Goal: Task Accomplishment & Management: Manage account settings

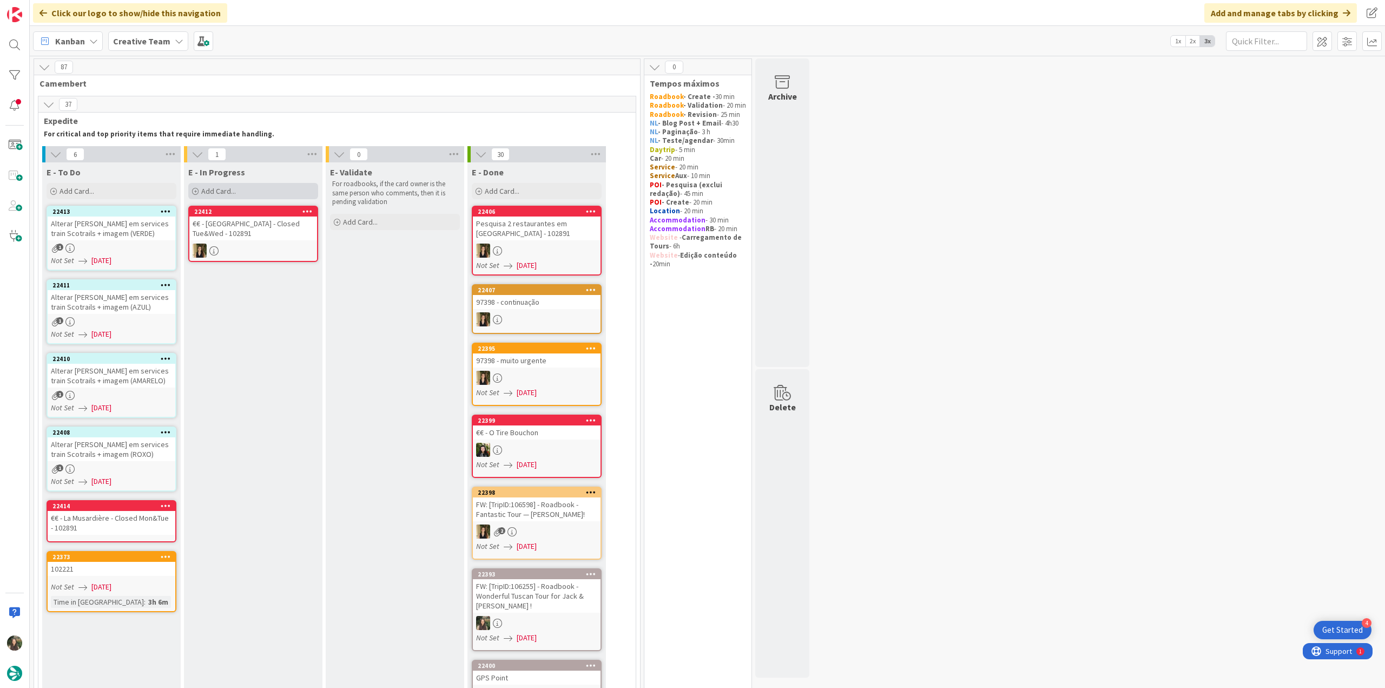
click at [234, 190] on span "Add Card..." at bounding box center [218, 191] width 35 height 10
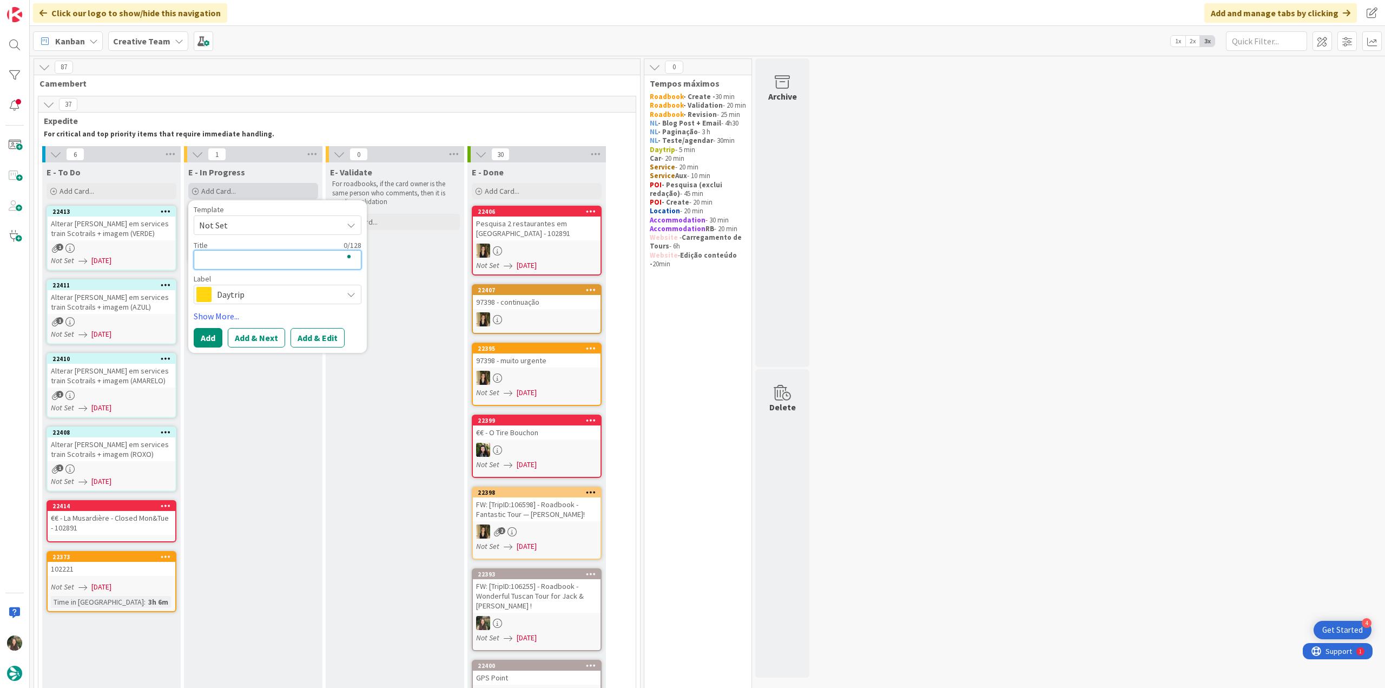
type textarea "g"
type textarea "x"
type textarea "gp"
type textarea "x"
type textarea "gps"
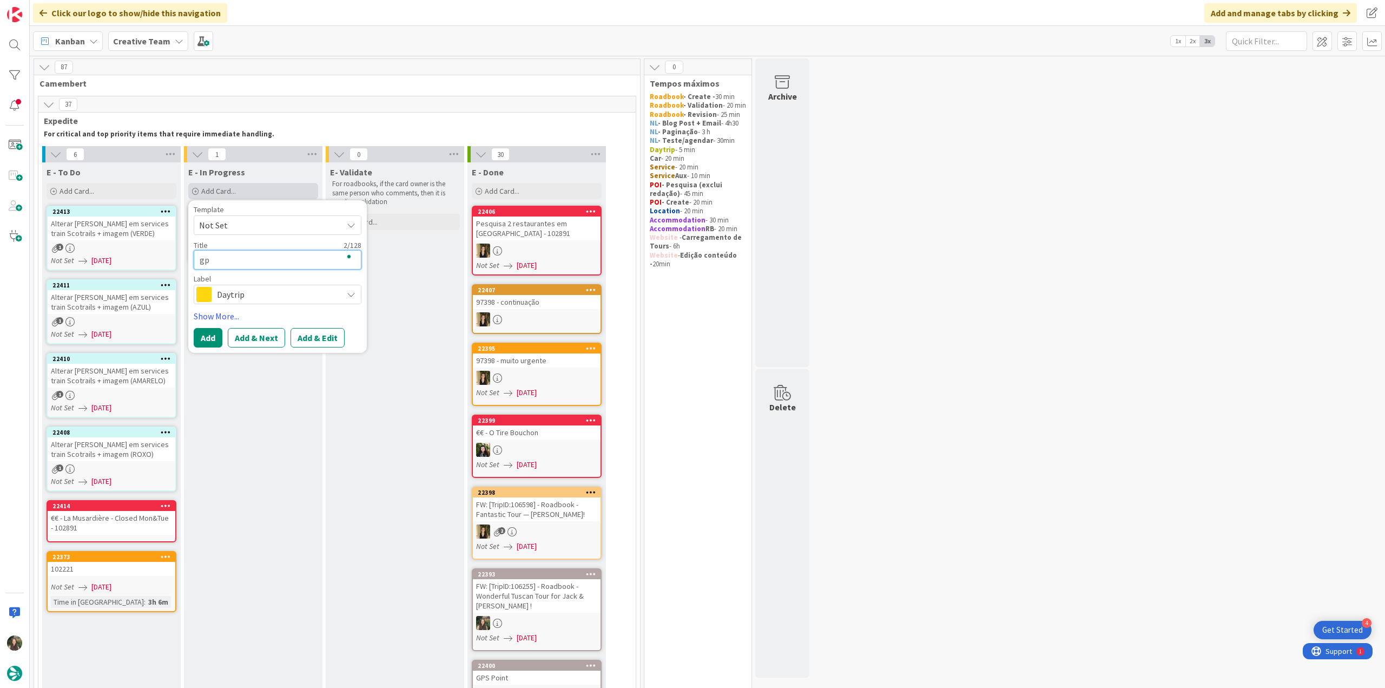
type textarea "x"
type textarea "gps"
type textarea "x"
type textarea "gps p"
type textarea "x"
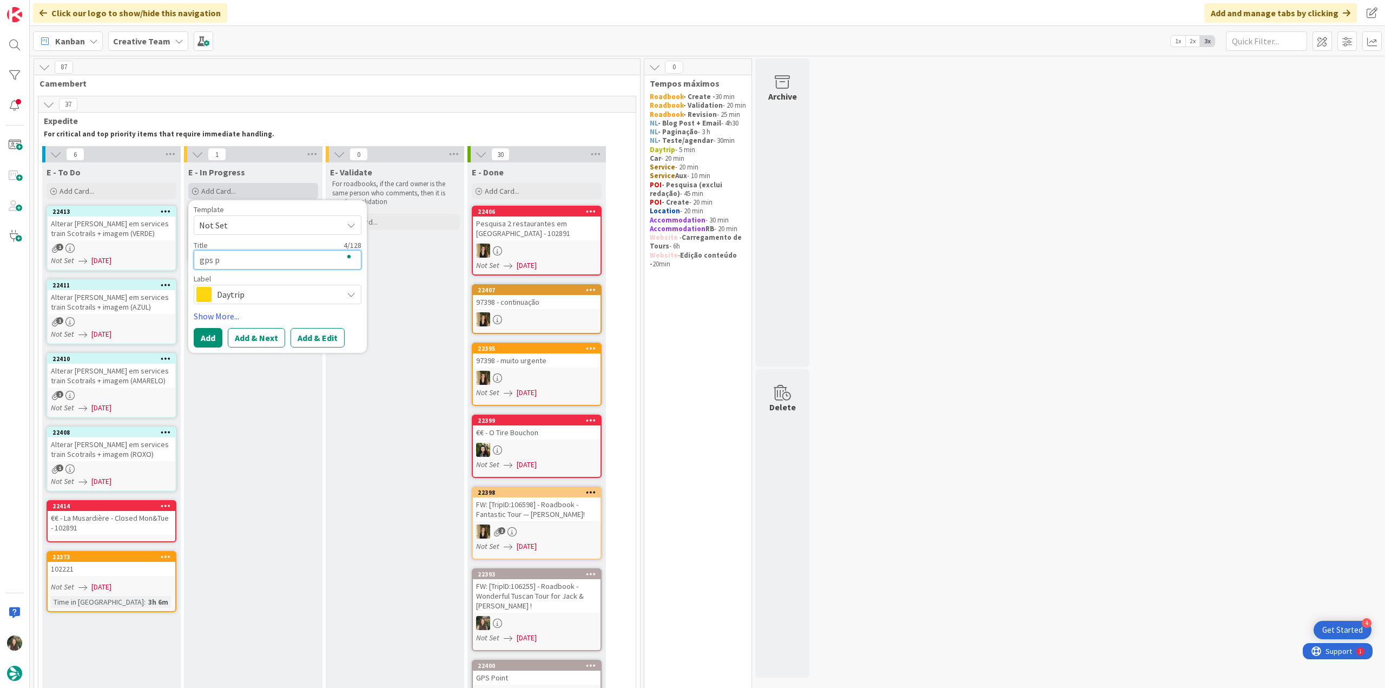
type textarea "gps po"
type textarea "x"
type textarea "gps poi"
type textarea "x"
type textarea "gps poin"
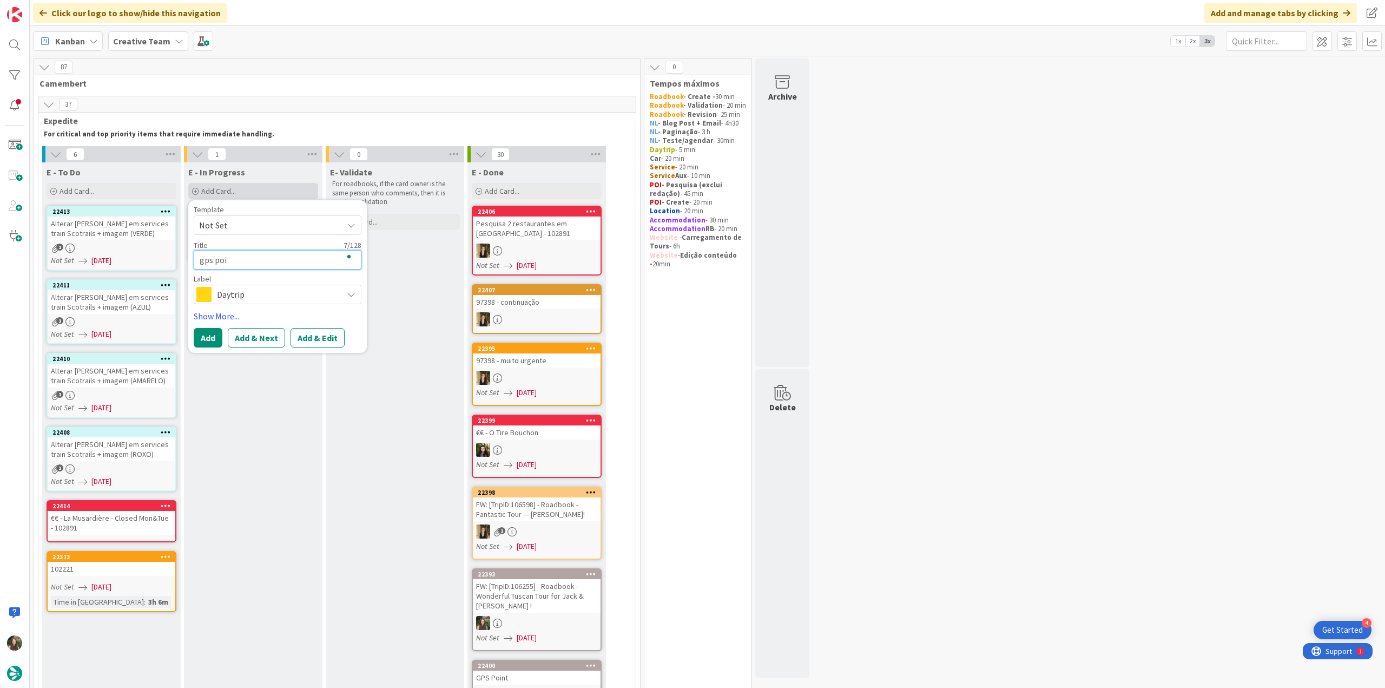
type textarea "x"
type textarea "gps point"
type textarea "x"
type textarea "gps point"
click at [231, 285] on div "Daytrip" at bounding box center [278, 294] width 168 height 19
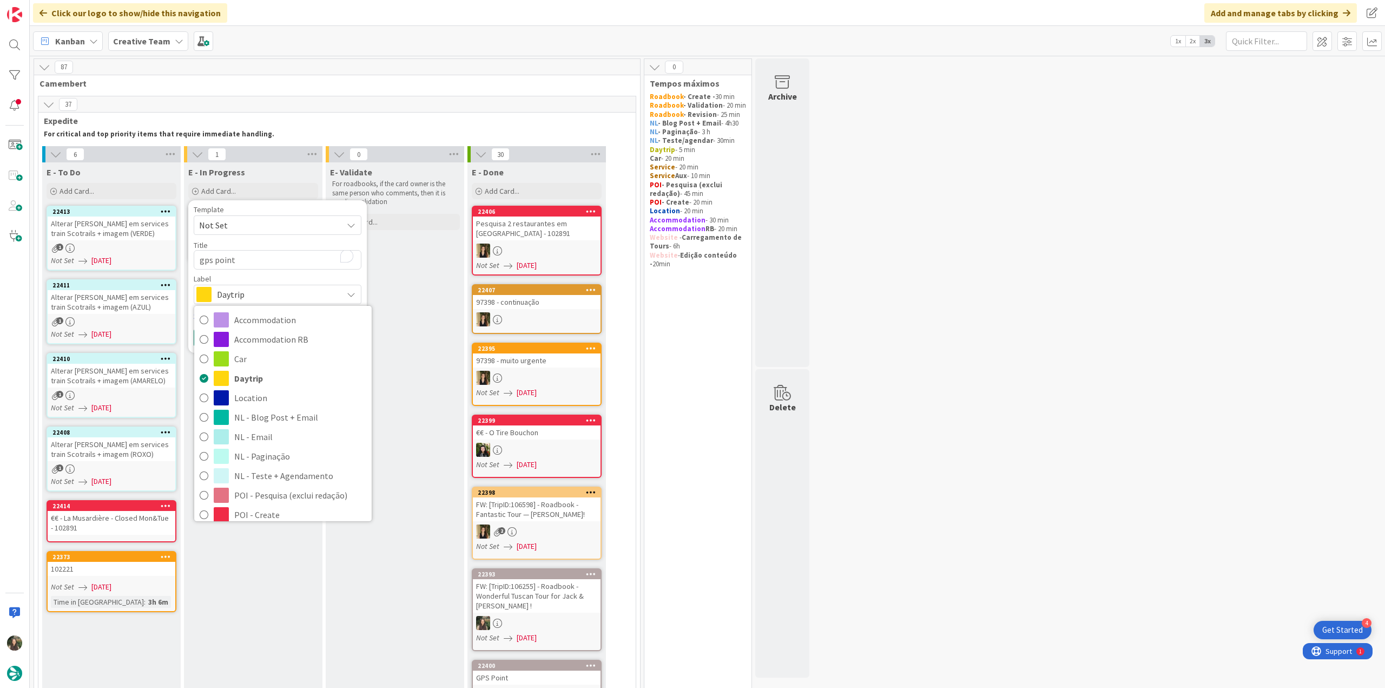
click at [281, 604] on span "Service Aux" at bounding box center [300, 612] width 132 height 16
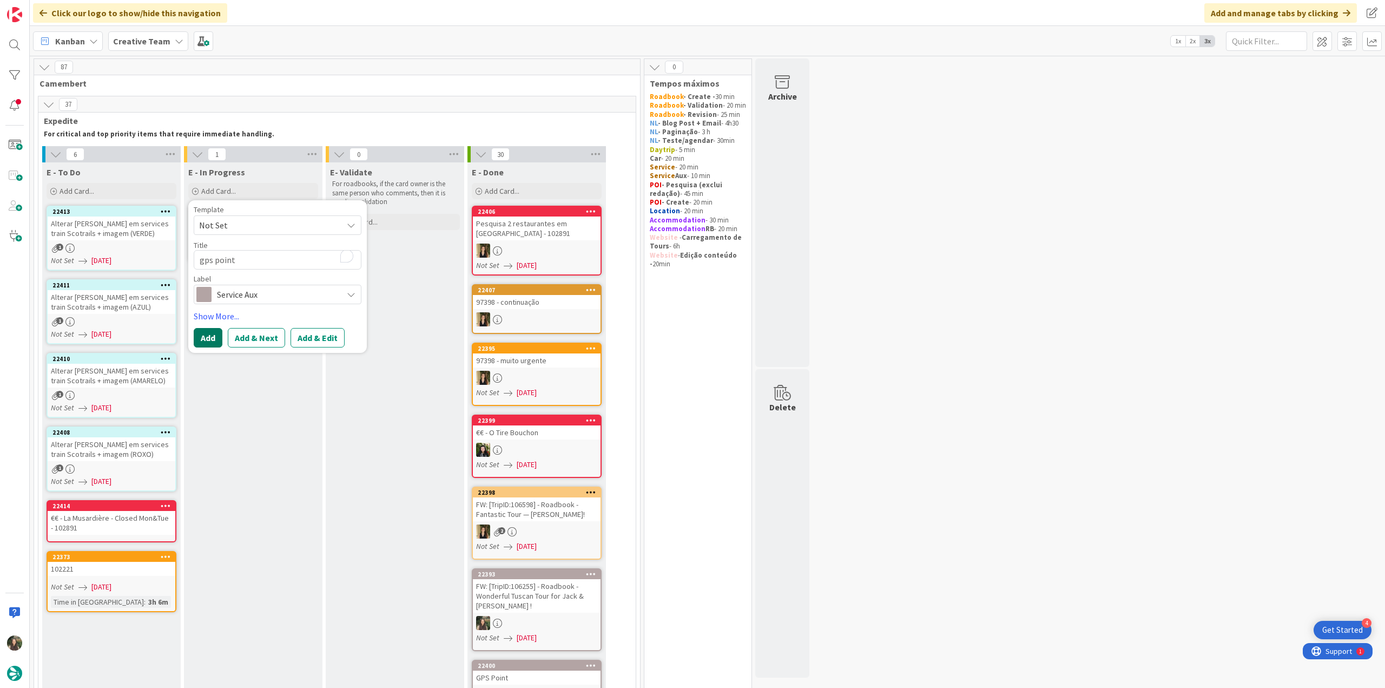
click at [213, 337] on button "Add" at bounding box center [208, 337] width 29 height 19
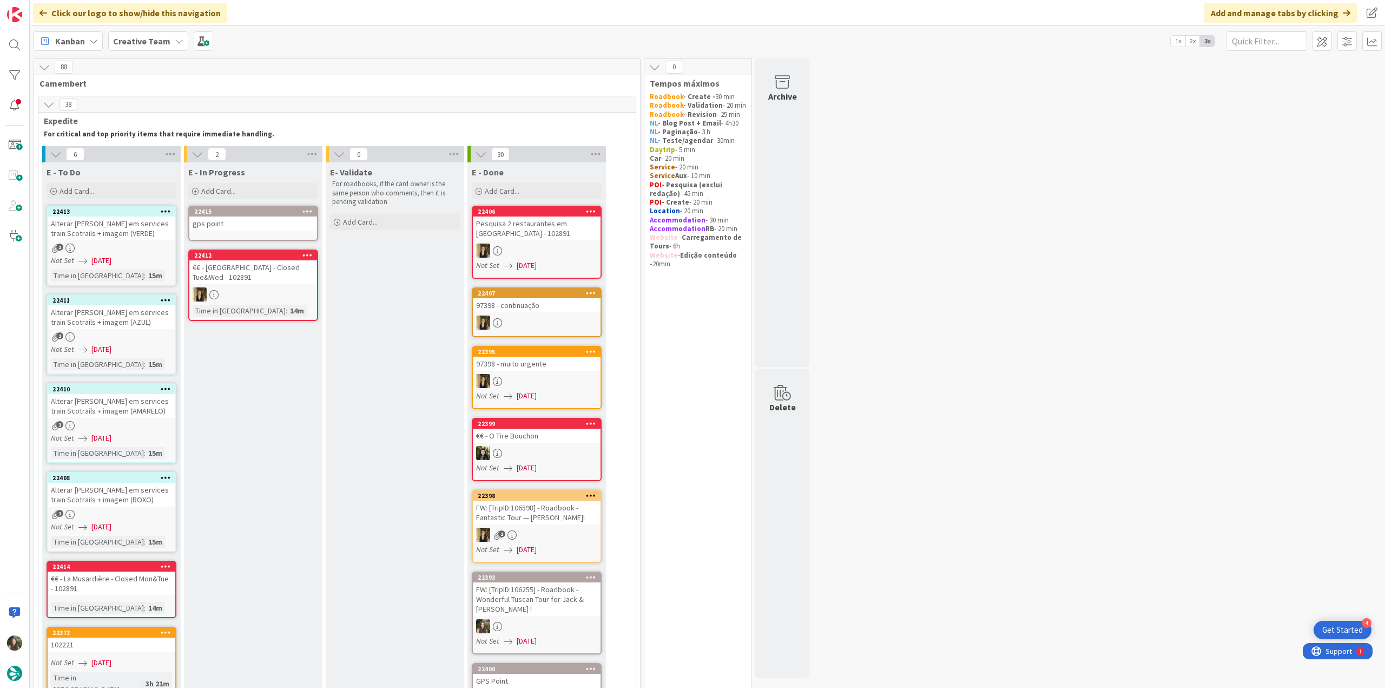
click at [236, 225] on div "gps point" at bounding box center [253, 223] width 128 height 14
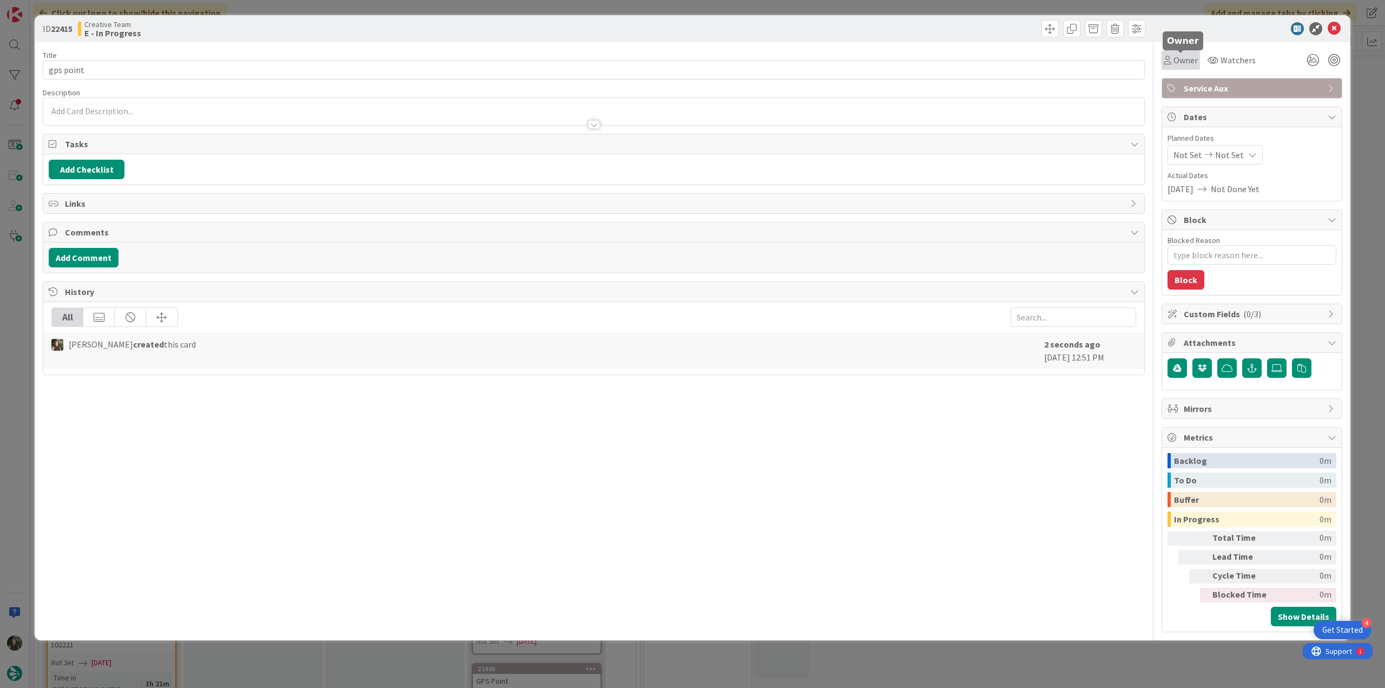
drag, startPoint x: 1180, startPoint y: 61, endPoint x: 1182, endPoint y: 67, distance: 6.5
click at [1180, 60] on span "Owner" at bounding box center [1186, 60] width 24 height 13
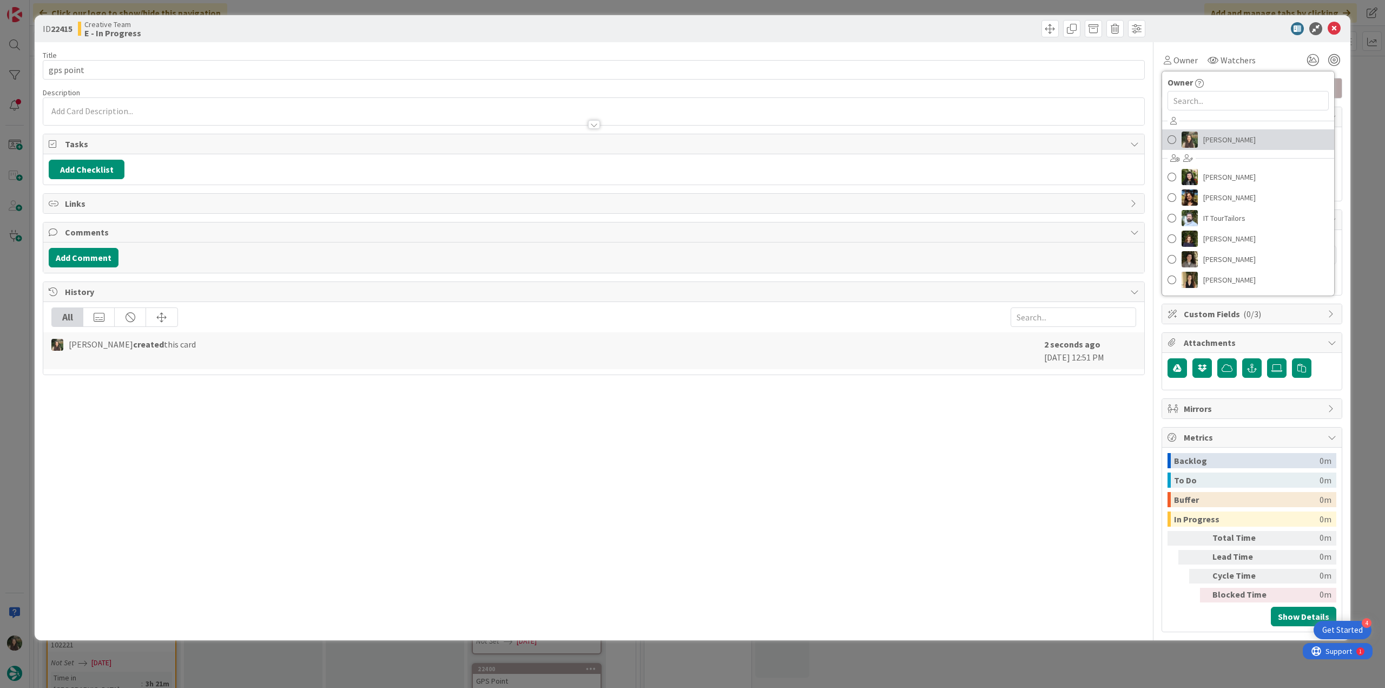
click at [1216, 141] on span "[PERSON_NAME]" at bounding box center [1230, 139] width 52 height 16
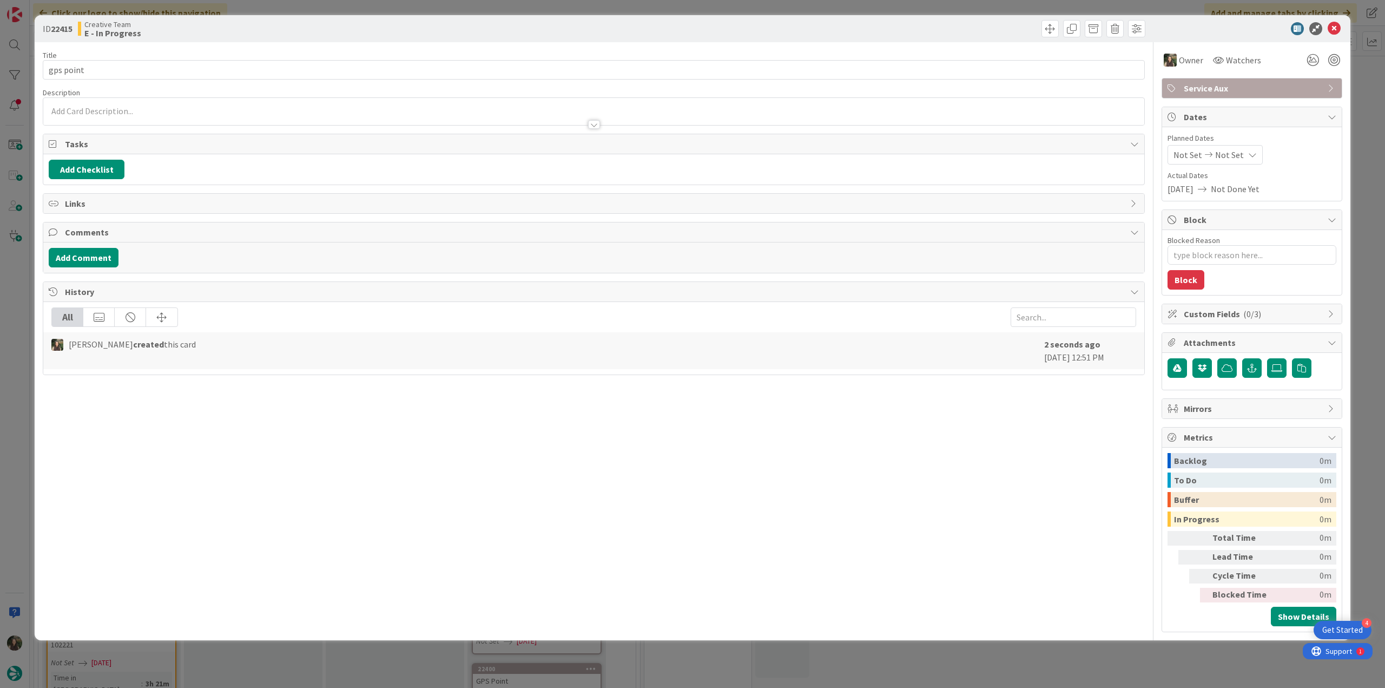
click at [1357, 75] on div "ID 22415 Creative Team E - In Progress Title 9 / 128 gps point Description Owne…" at bounding box center [692, 344] width 1385 height 688
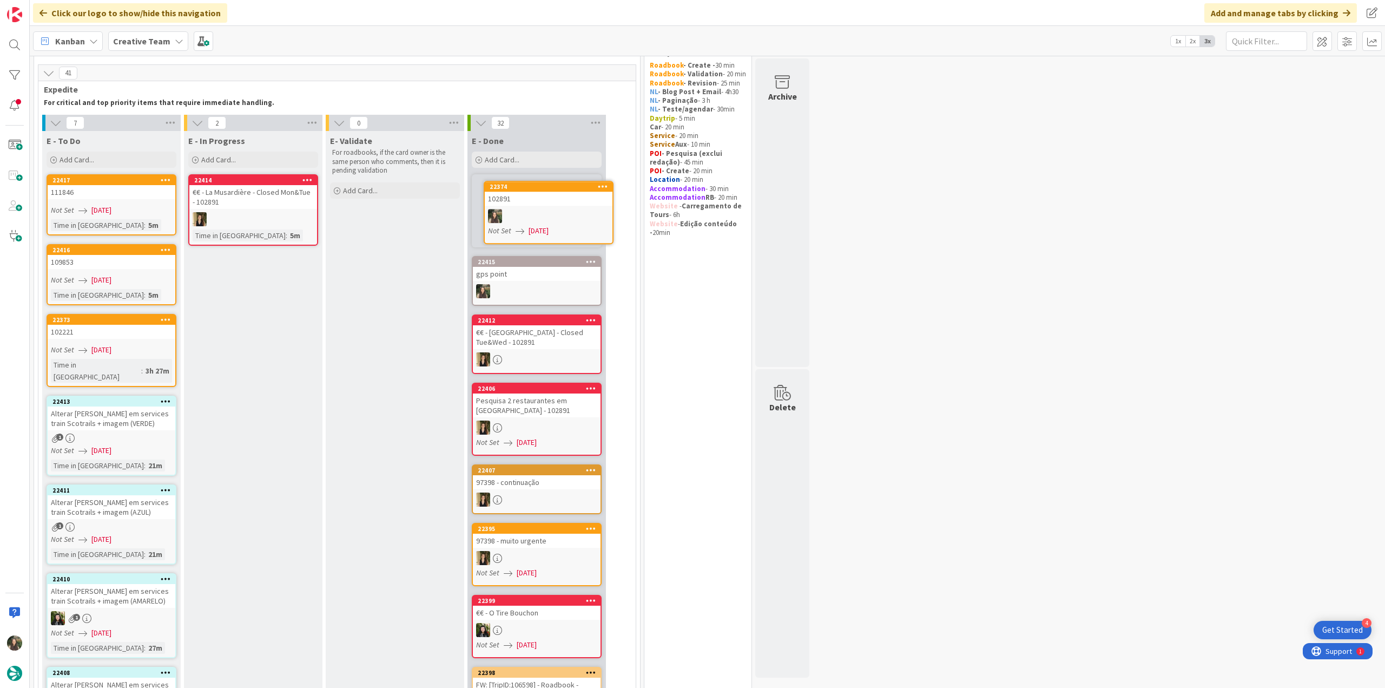
scroll to position [18, 0]
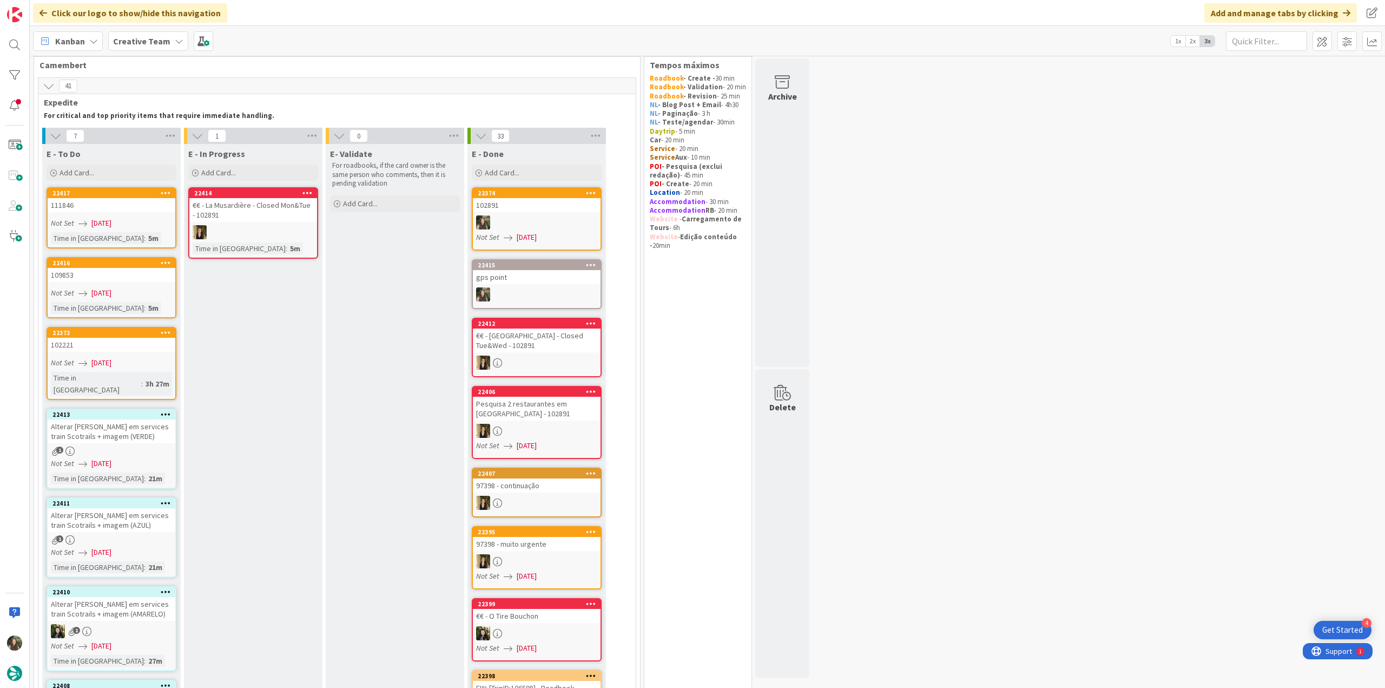
click at [567, 225] on div at bounding box center [537, 222] width 128 height 14
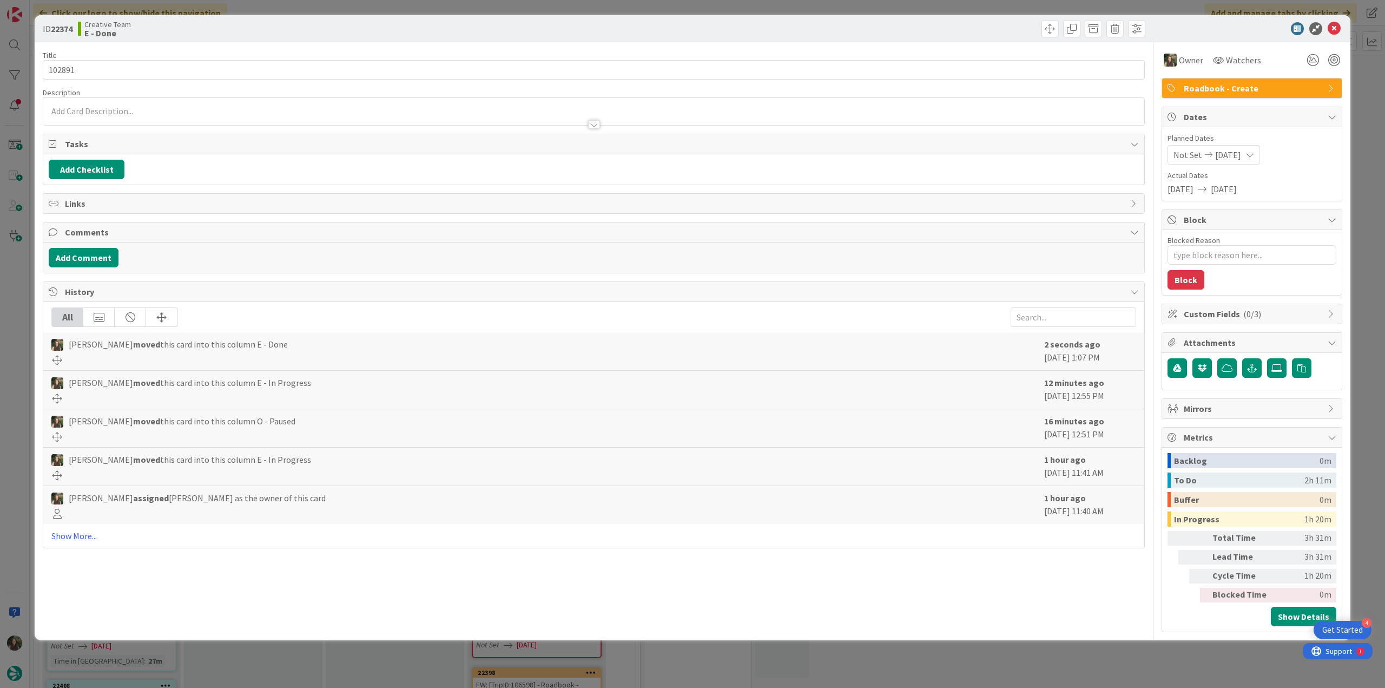
click at [995, 661] on div "ID 22374 Creative Team E - Done Title 6 / 128 102891 Description Owner Watchers…" at bounding box center [692, 344] width 1385 height 688
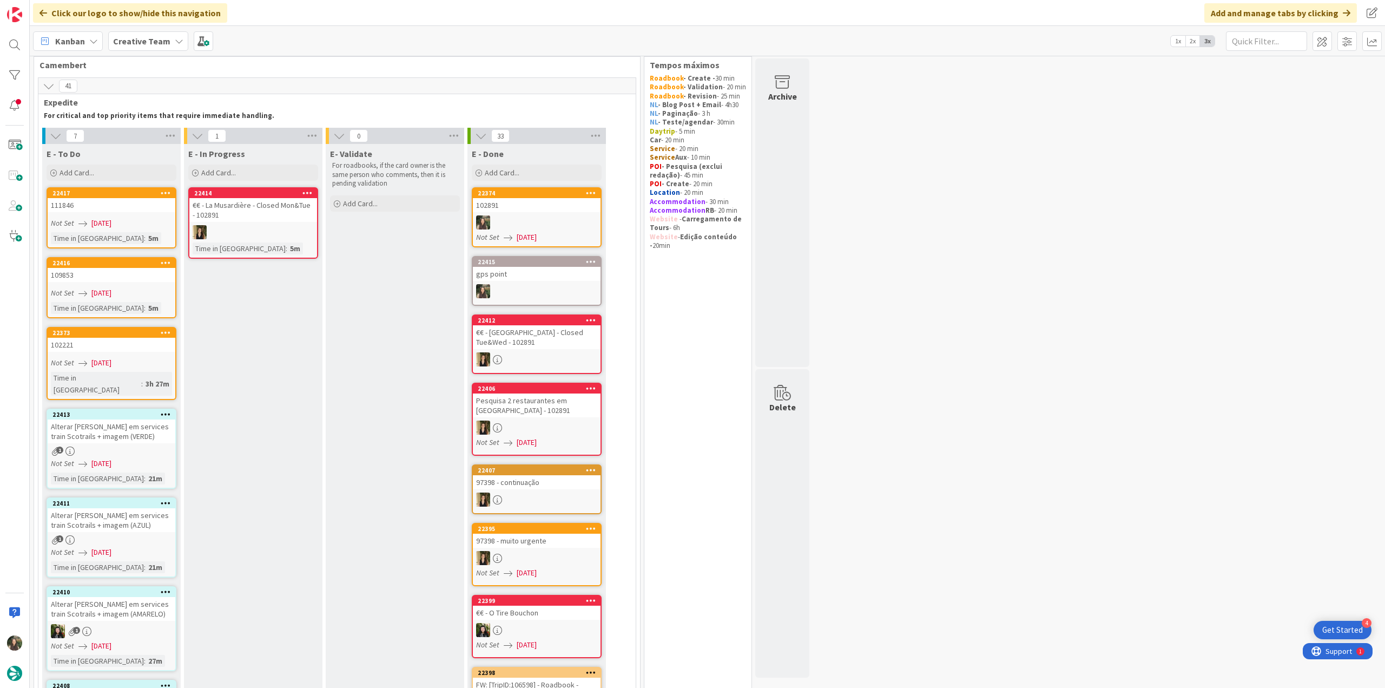
click at [501, 205] on div "102891" at bounding box center [537, 205] width 128 height 14
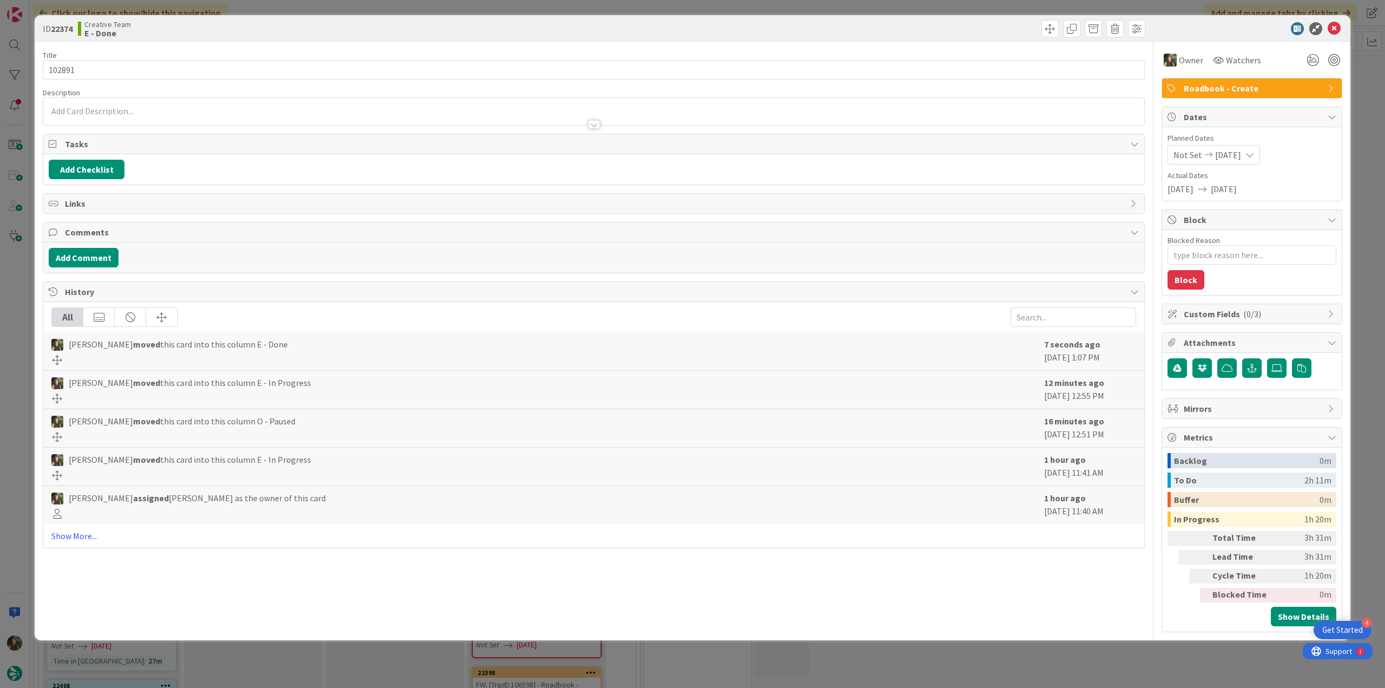
type textarea "x"
click at [57, 68] on input "102891" at bounding box center [594, 69] width 1102 height 19
click at [16, 353] on div "ID 22374 Creative Team E - Done Title 6 / 128 102891 Description Owner Watchers…" at bounding box center [692, 344] width 1385 height 688
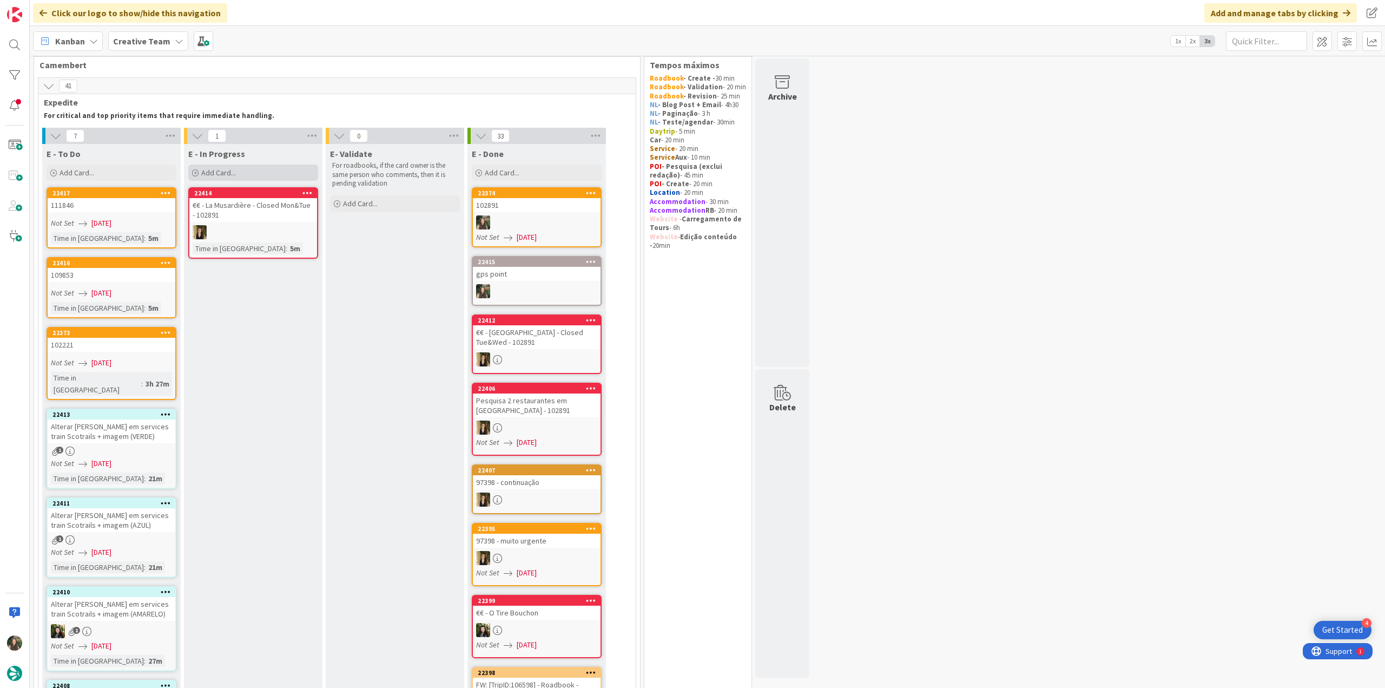
click at [212, 175] on span "Add Card..." at bounding box center [218, 173] width 35 height 10
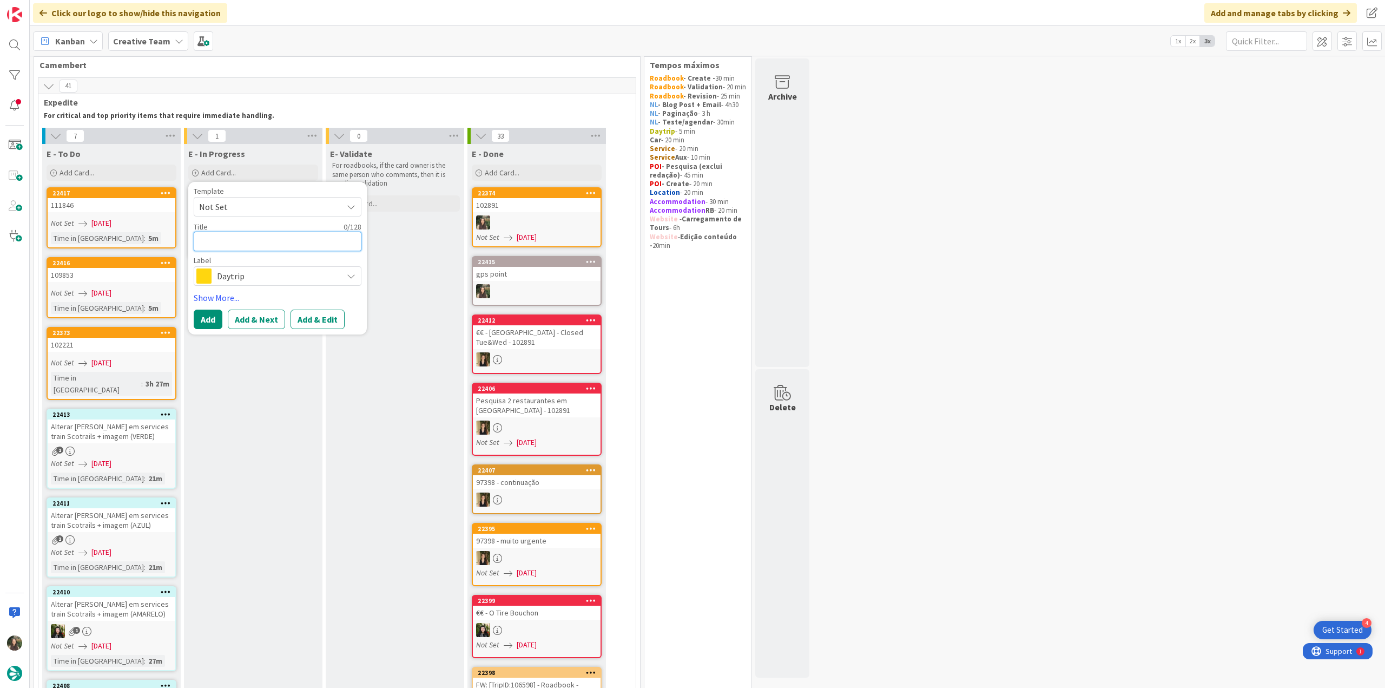
paste textarea "102891"
type textarea "102891"
type textarea "x"
type textarea "102891"
type textarea "x"
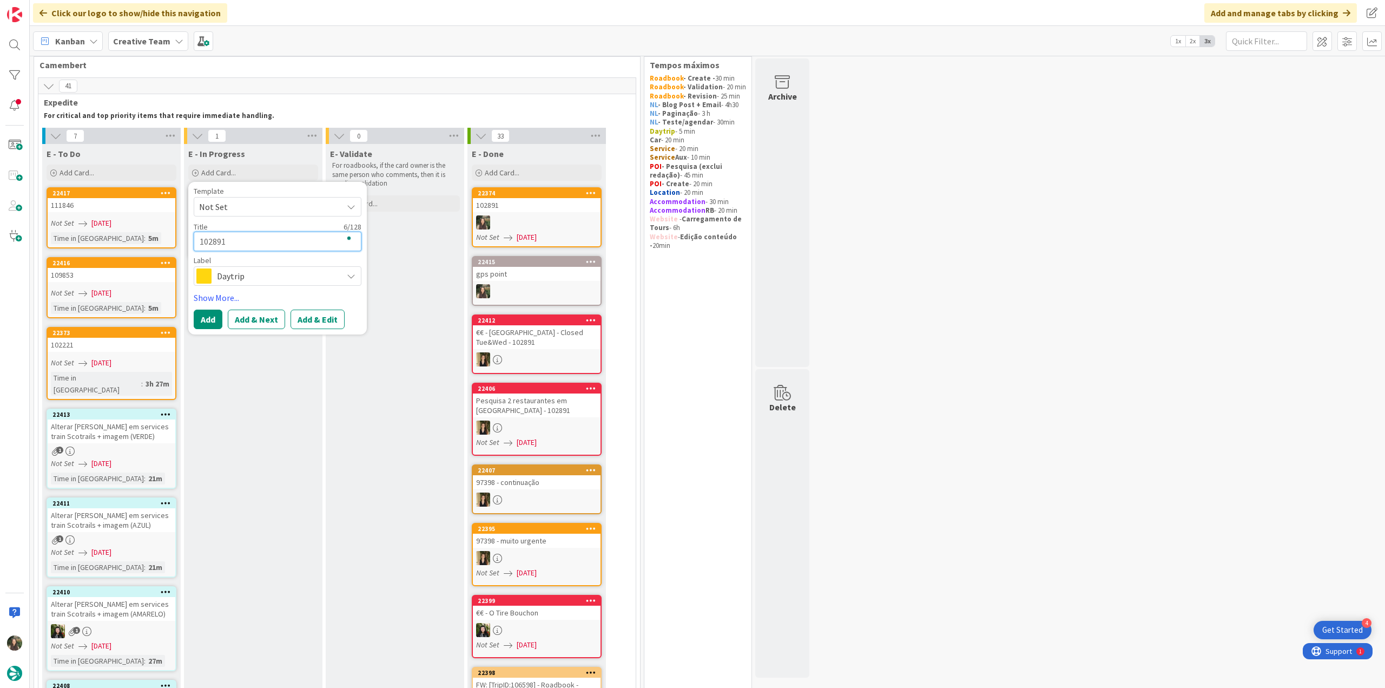
type textarea "102891 -"
type textarea "x"
type textarea "102891 -"
type textarea "x"
type textarea "102891 - c"
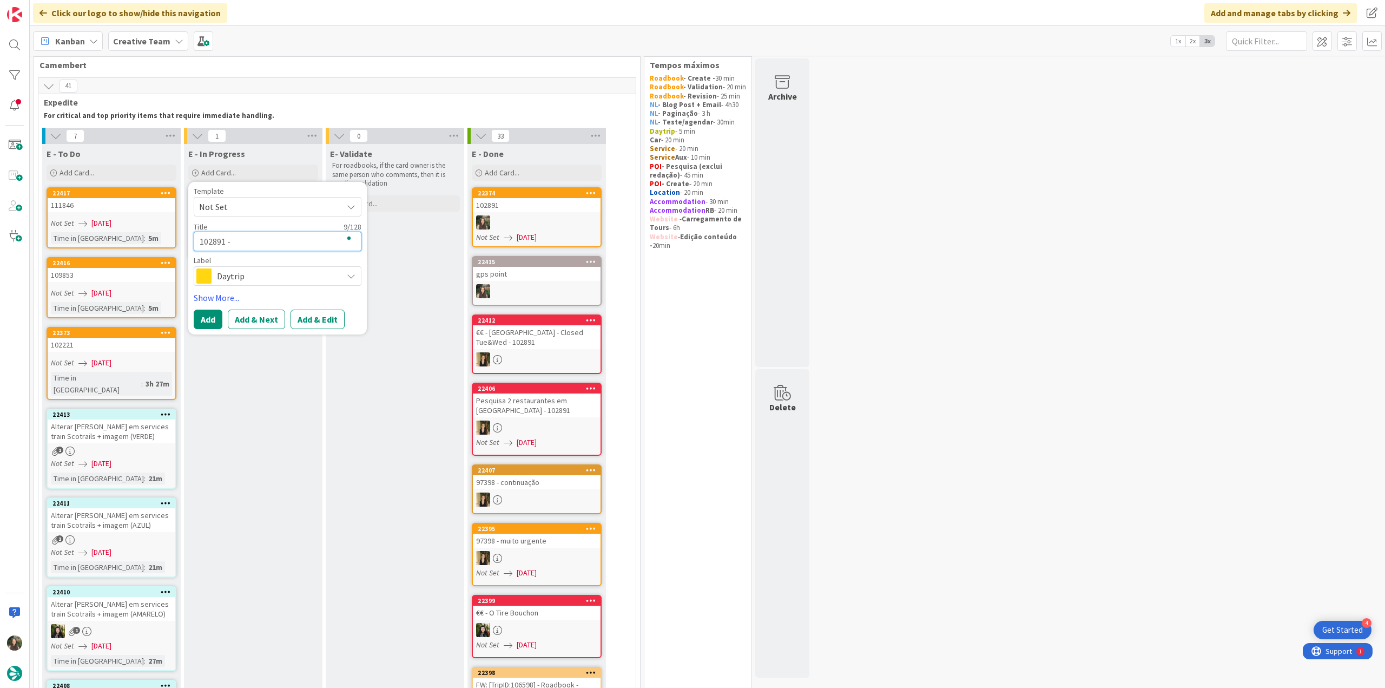
type textarea "x"
type textarea "102891 - co"
type textarea "x"
type textarea "102891 - con"
type textarea "x"
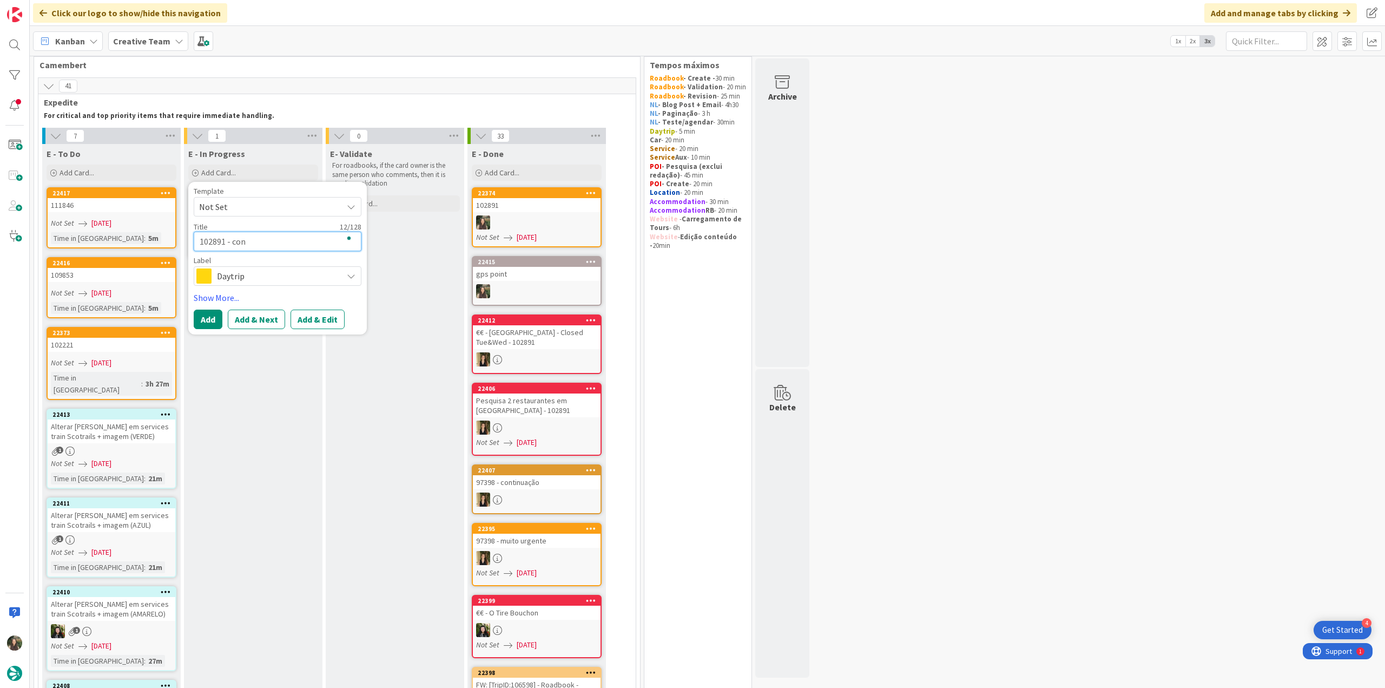
type textarea "102891 - cont"
type textarea "x"
type textarea "102891 - [PERSON_NAME]"
type textarea "x"
type textarea "102891 - contin"
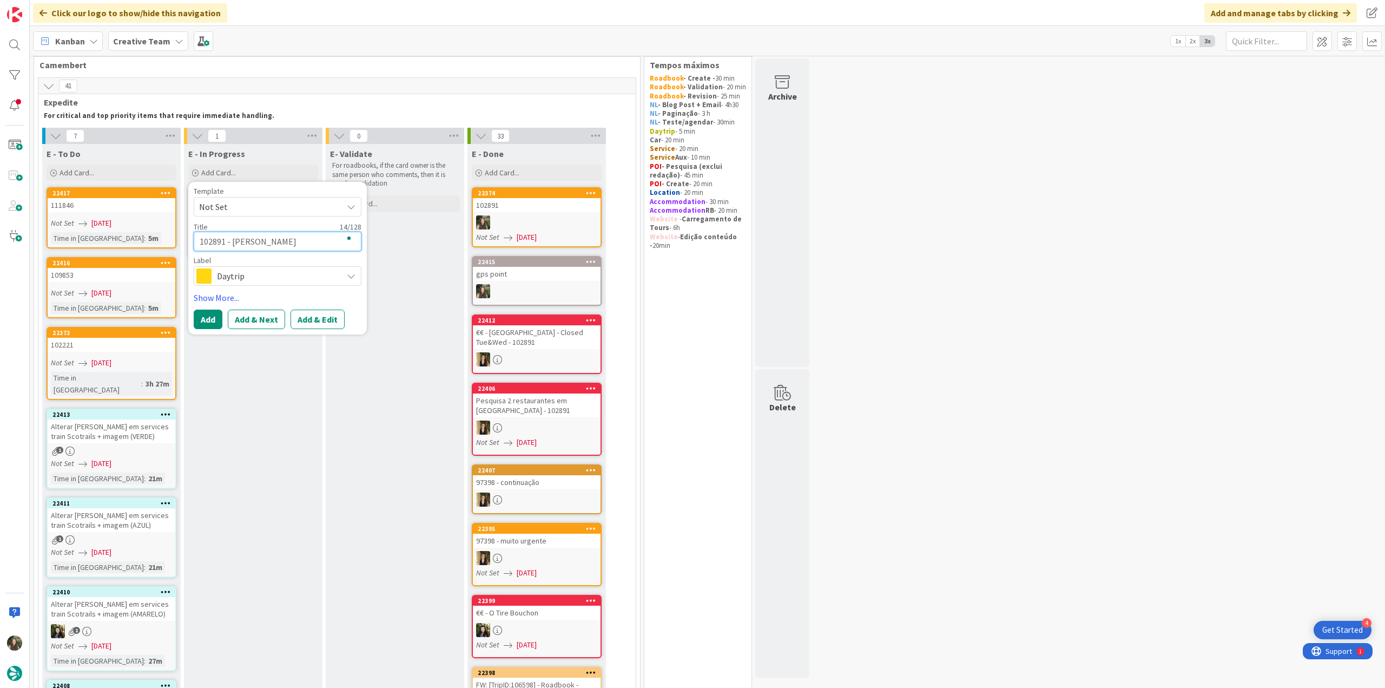
type textarea "x"
type textarea "102891 - continu"
type textarea "x"
type textarea "102891 - continua"
type textarea "x"
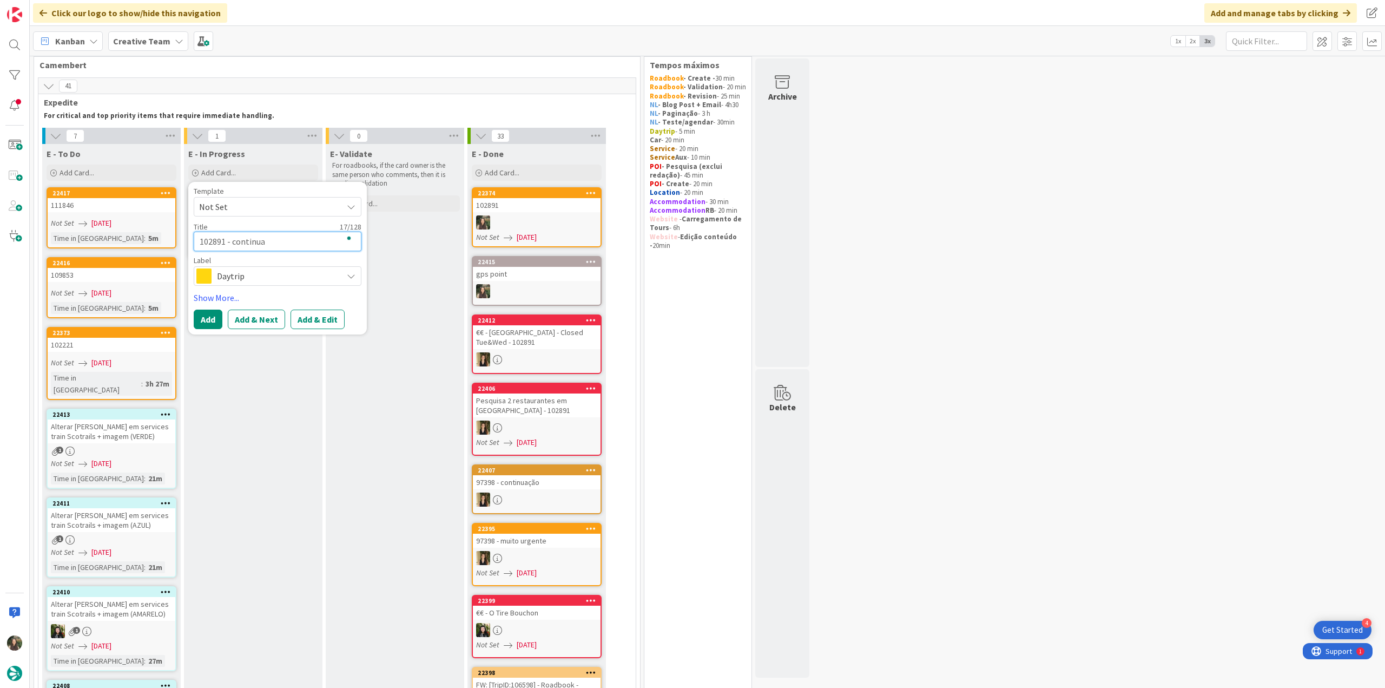
type textarea "102891 - continuaç"
type textarea "x"
type textarea "102891 - continuaçã"
type textarea "x"
type textarea "102891 - continuação"
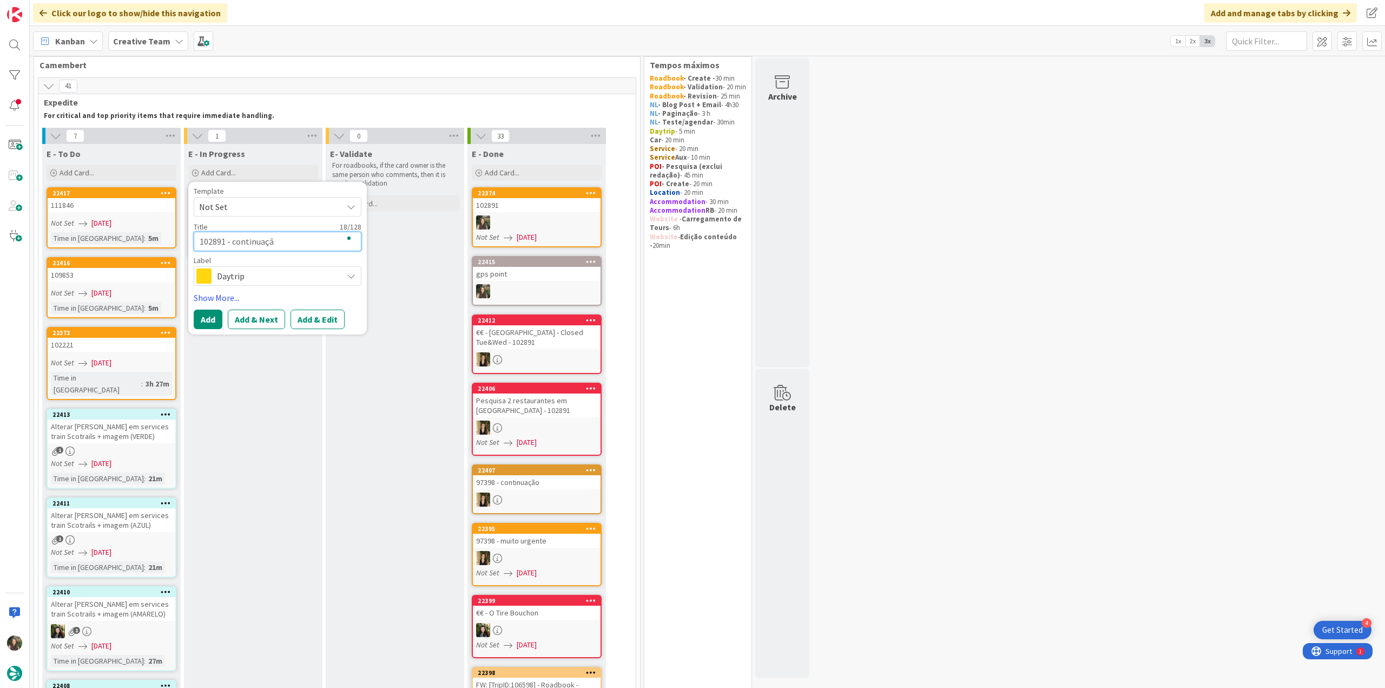
type textarea "x"
type textarea "102891 - continuação"
click at [302, 283] on span "Daytrip" at bounding box center [277, 275] width 120 height 15
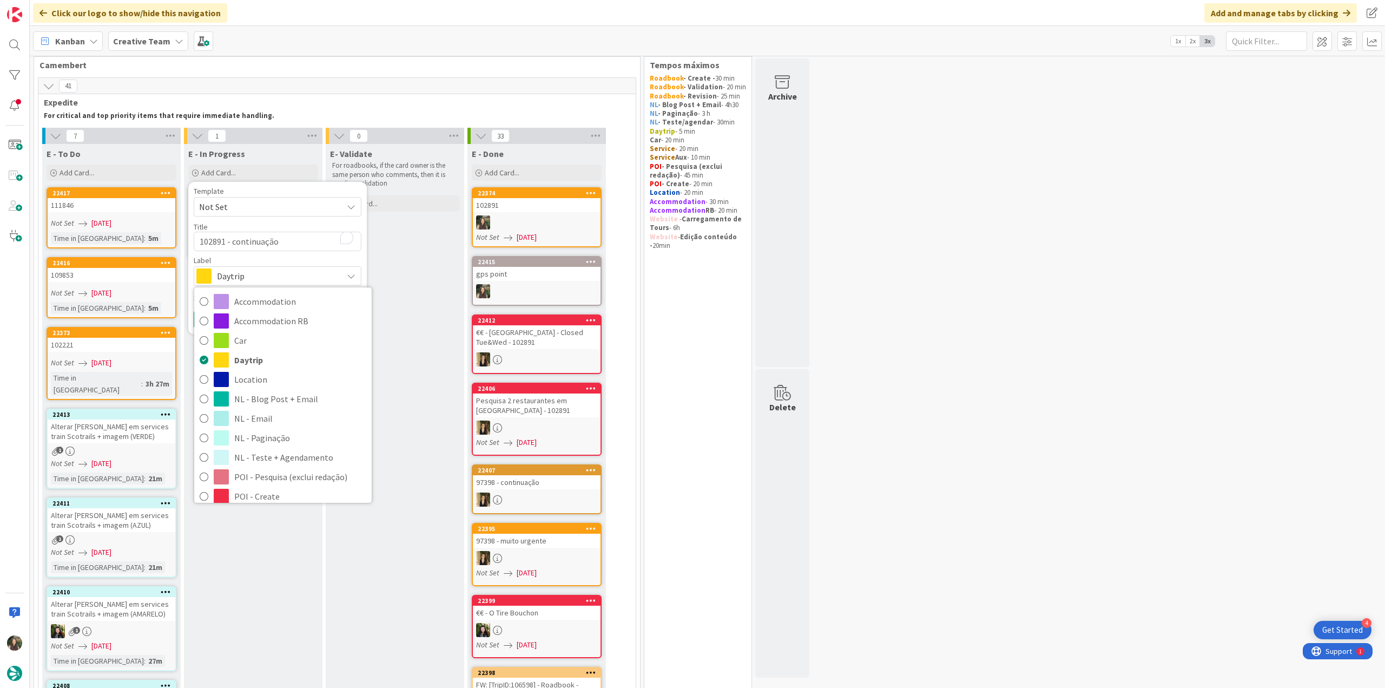
click at [298, 508] on span "Roadbook - Create" at bounding box center [300, 516] width 132 height 16
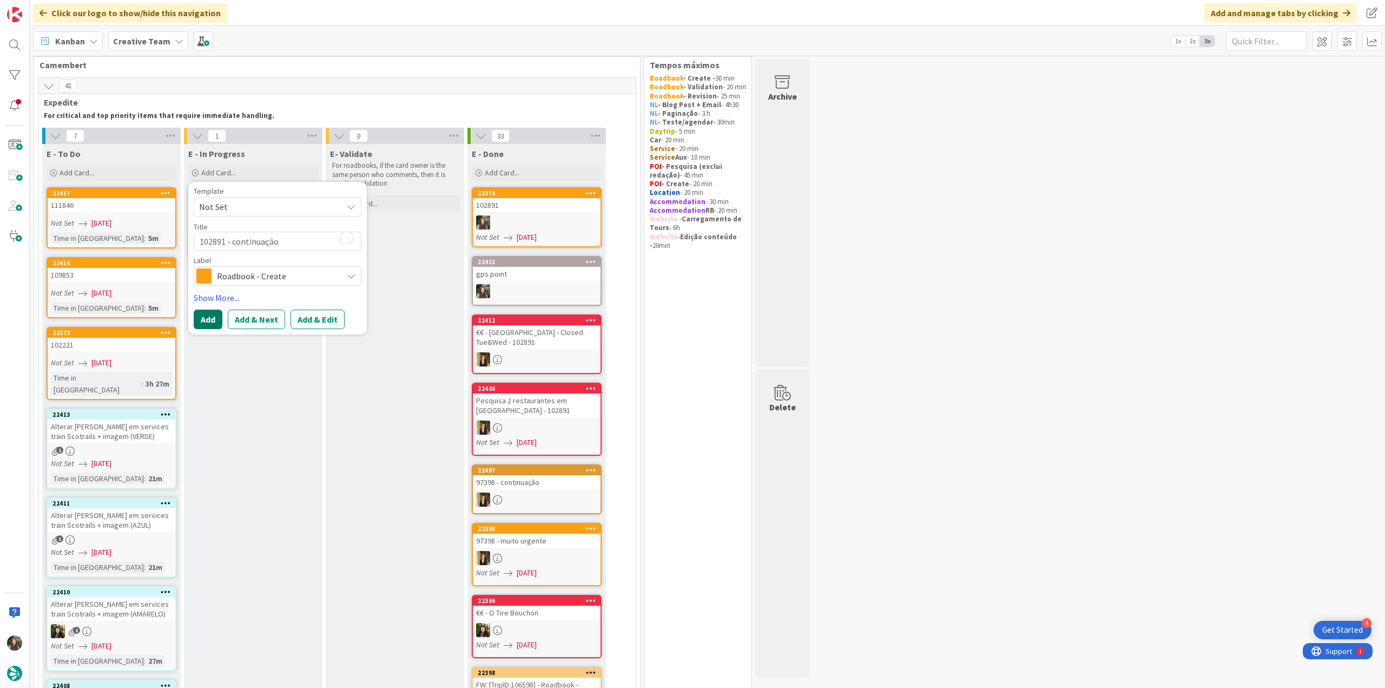
click at [208, 320] on button "Add" at bounding box center [208, 319] width 29 height 19
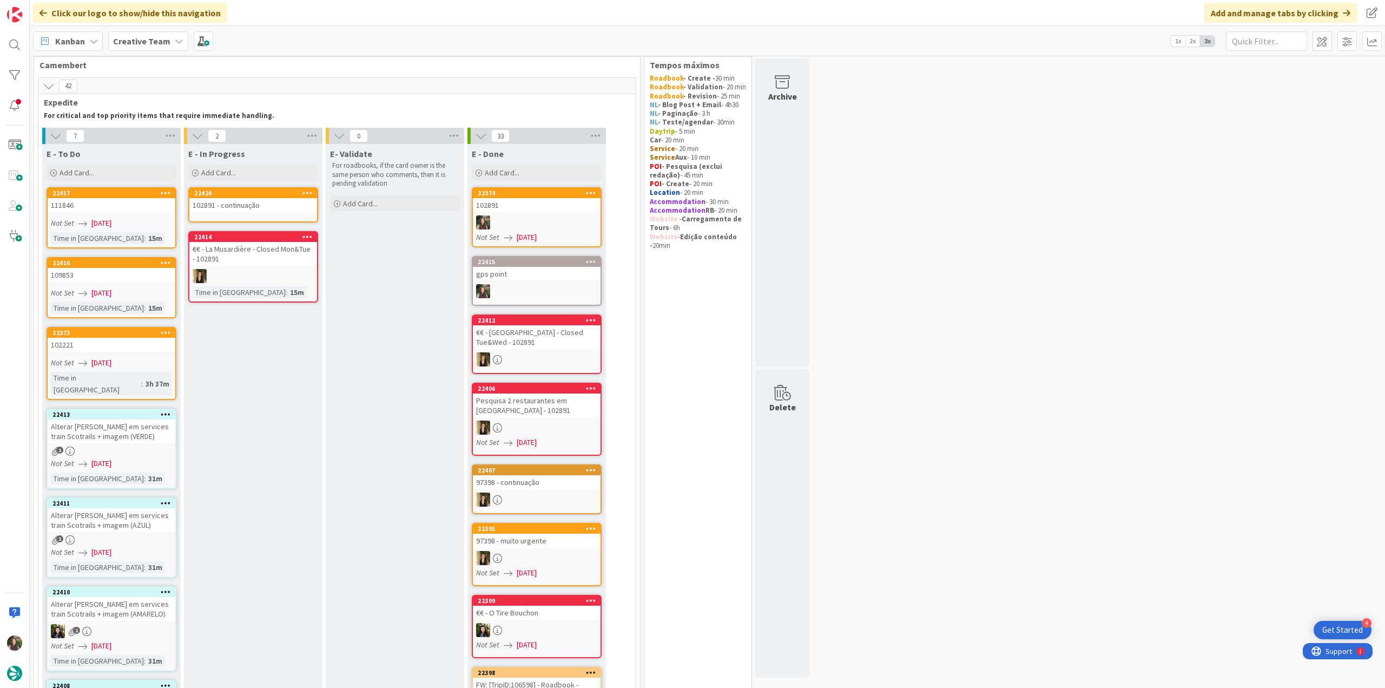
click at [240, 211] on div "102891 - continuação" at bounding box center [253, 205] width 128 height 14
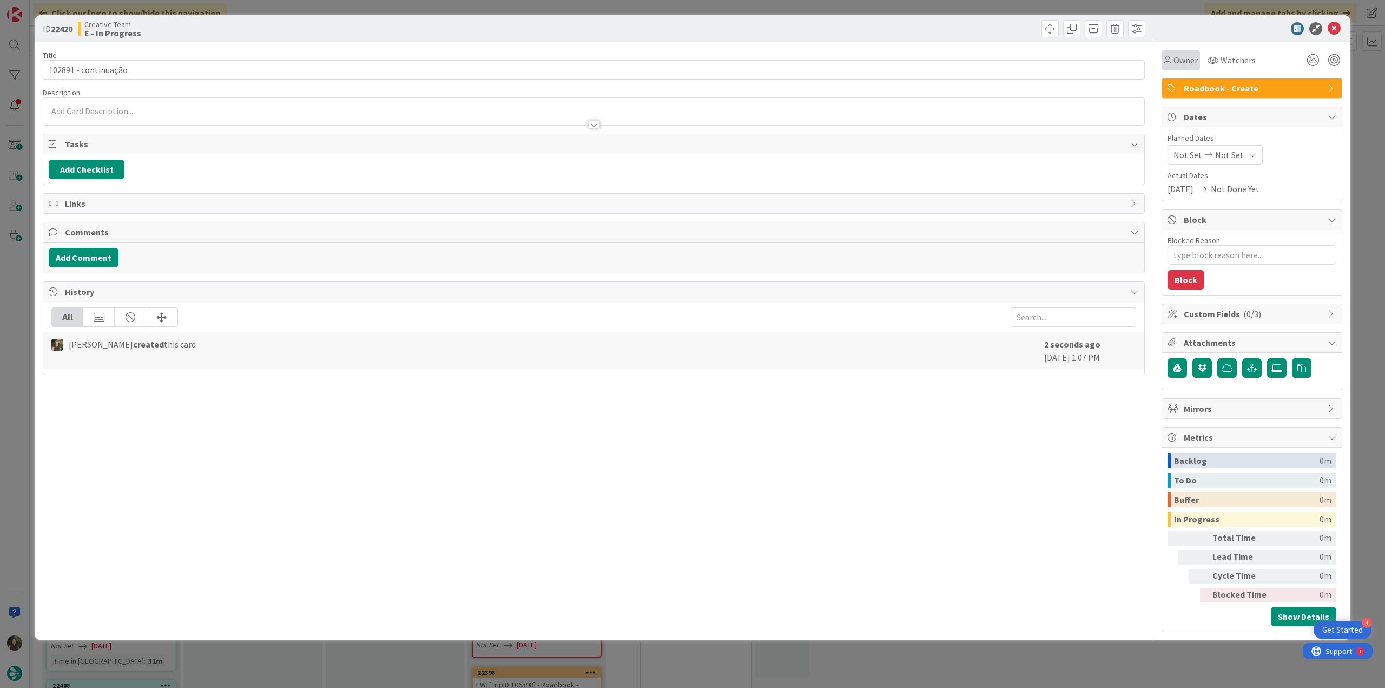
click at [1190, 69] on div "Owner Watchers Roadbook - Create Dates Planned Dates Not Set Not Set Actual Dat…" at bounding box center [1252, 337] width 181 height 590
click at [1187, 64] on span "Owner" at bounding box center [1186, 60] width 24 height 13
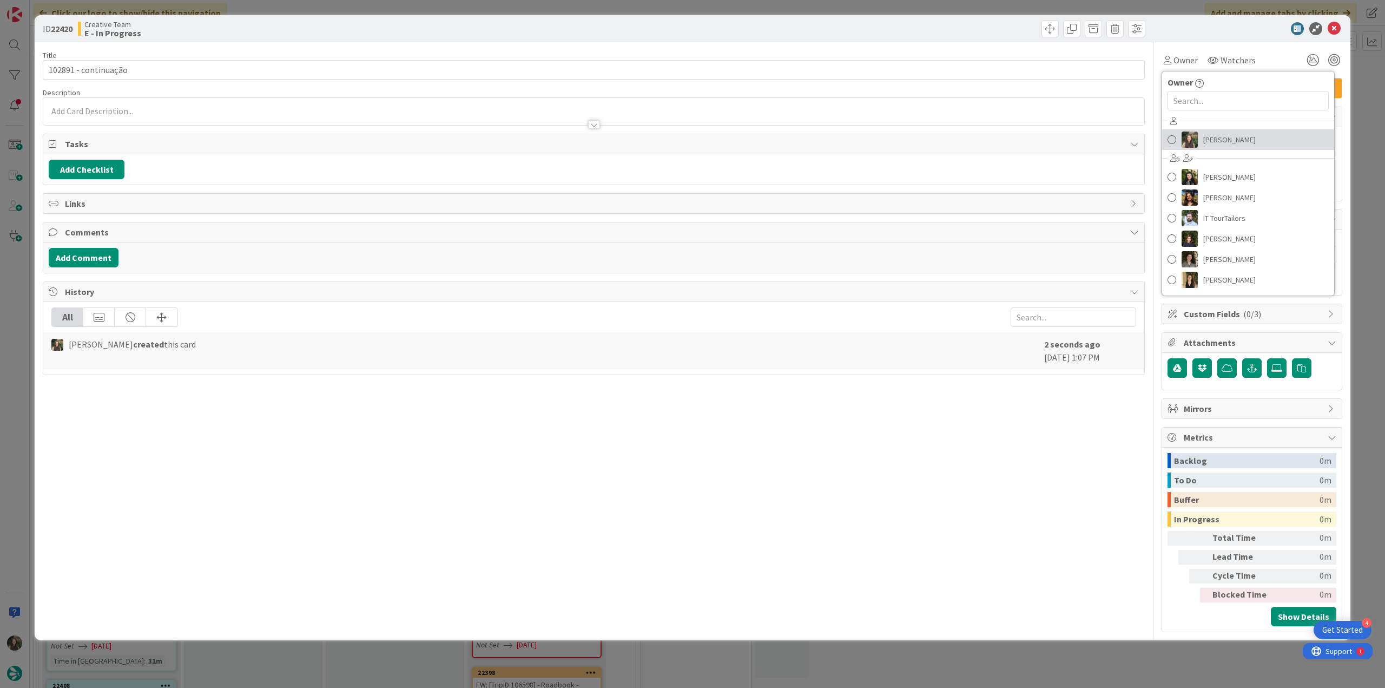
click at [1208, 140] on span "[PERSON_NAME]" at bounding box center [1230, 139] width 52 height 16
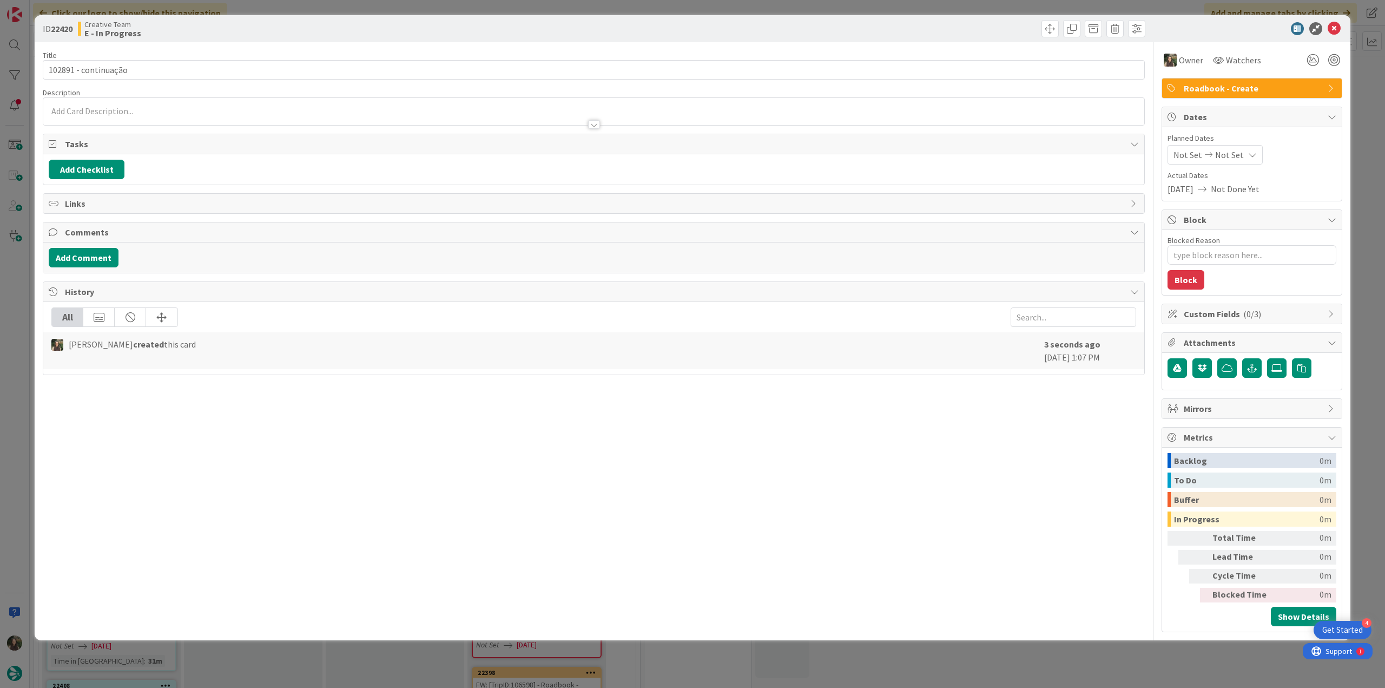
click at [1362, 72] on div "ID 22420 Creative Team E - In Progress Title 20 / 128 102891 - continuação Desc…" at bounding box center [692, 344] width 1385 height 688
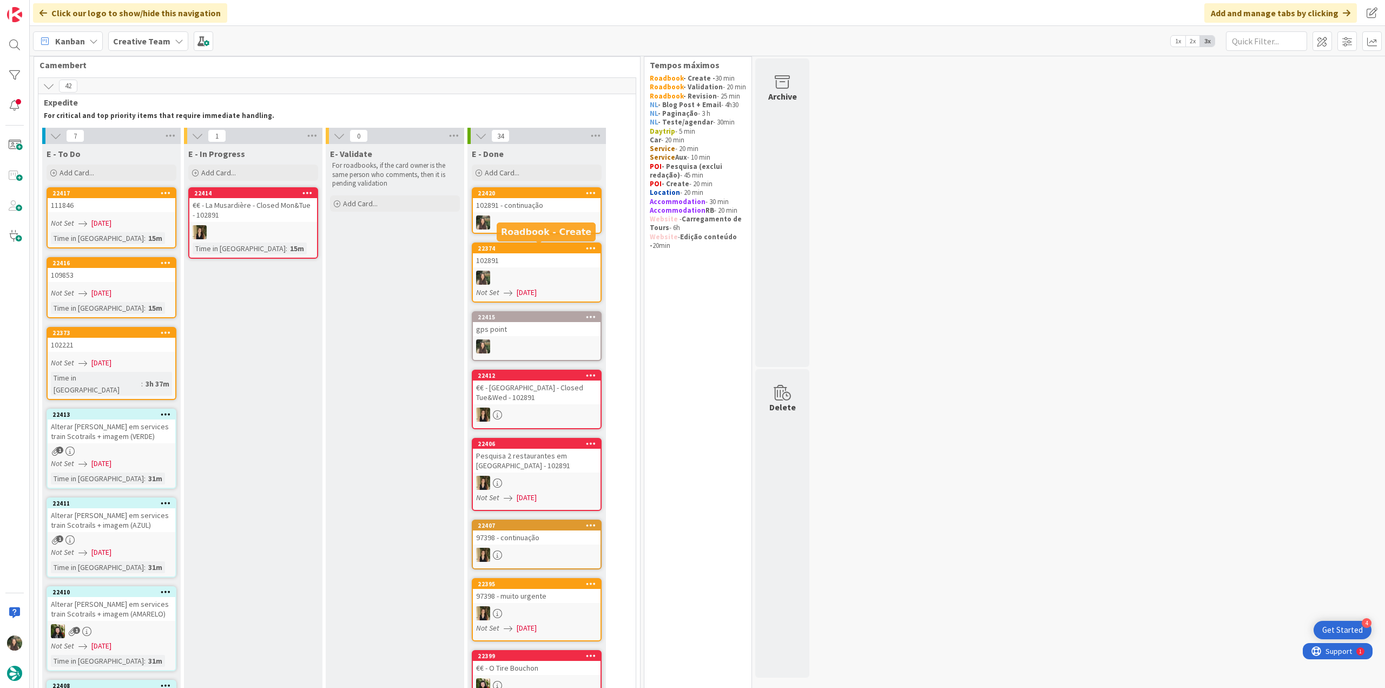
click at [547, 254] on div "102891" at bounding box center [537, 260] width 128 height 14
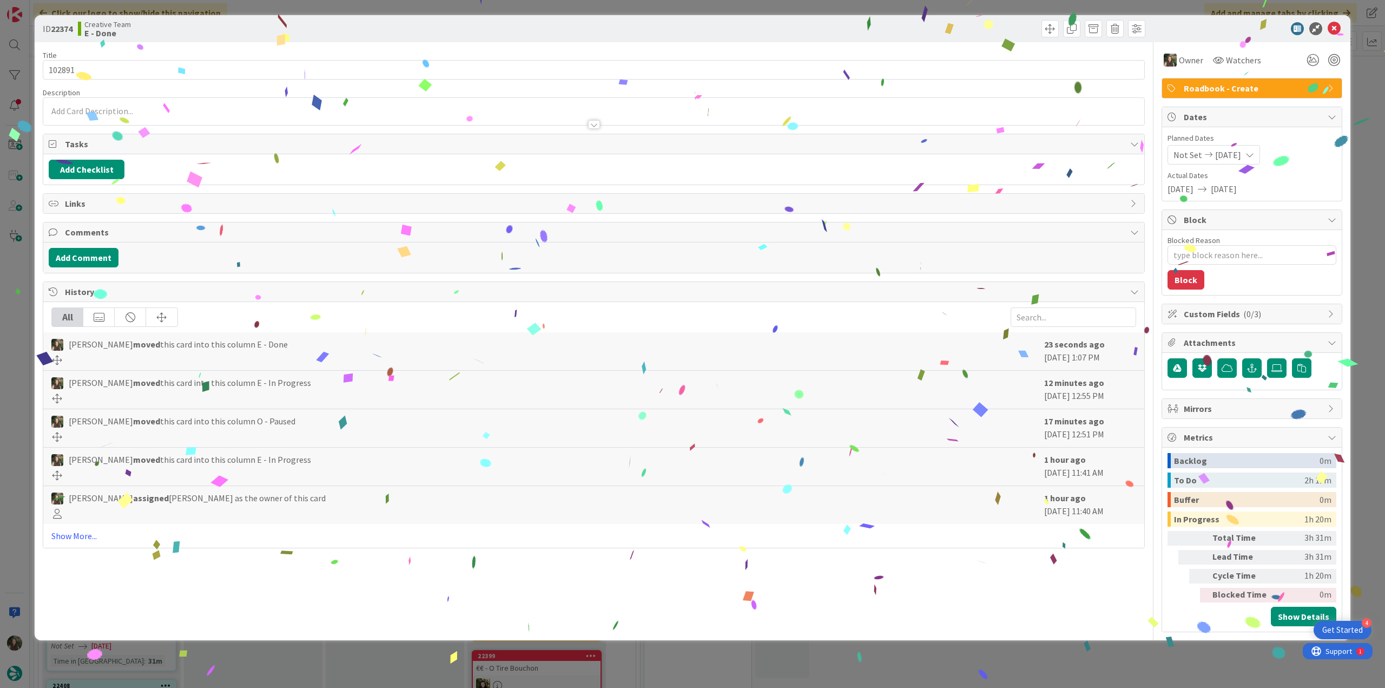
type textarea "x"
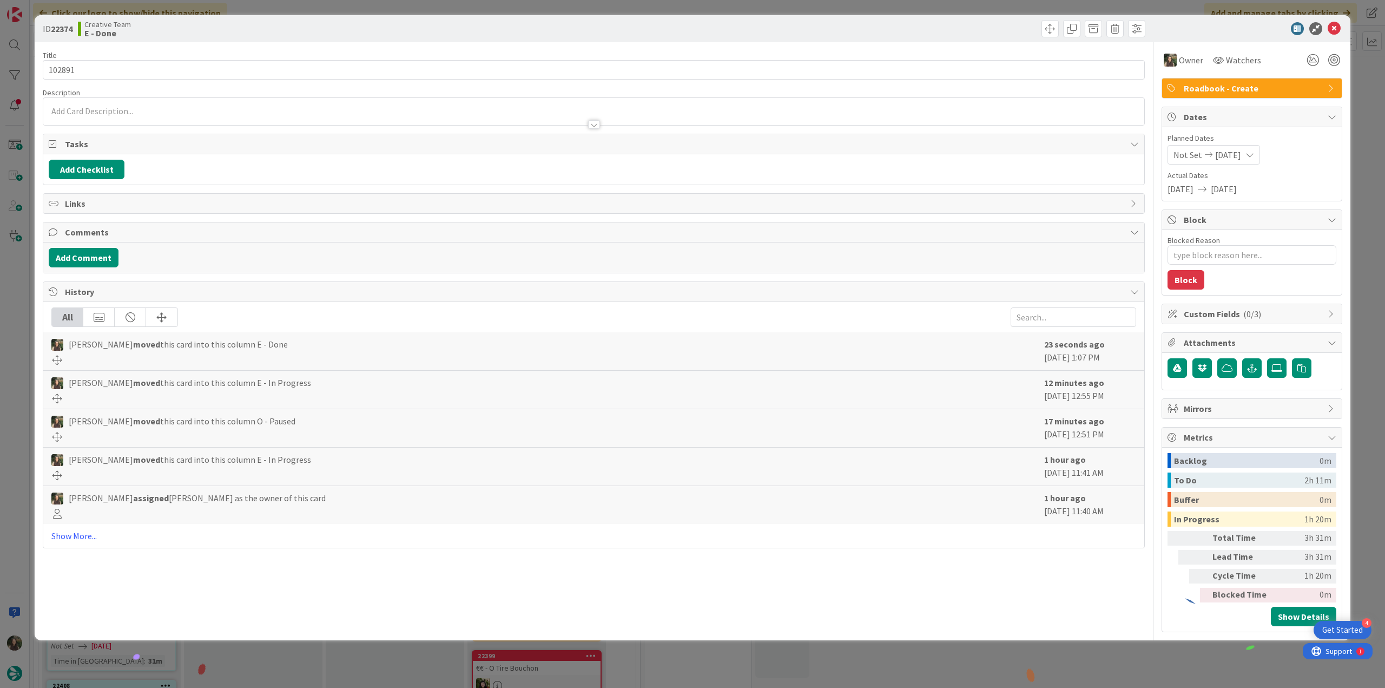
click at [1195, 663] on div "ID 22374 Creative Team E - Done Title 6 / 128 102891 Description Owner Watchers…" at bounding box center [692, 344] width 1385 height 688
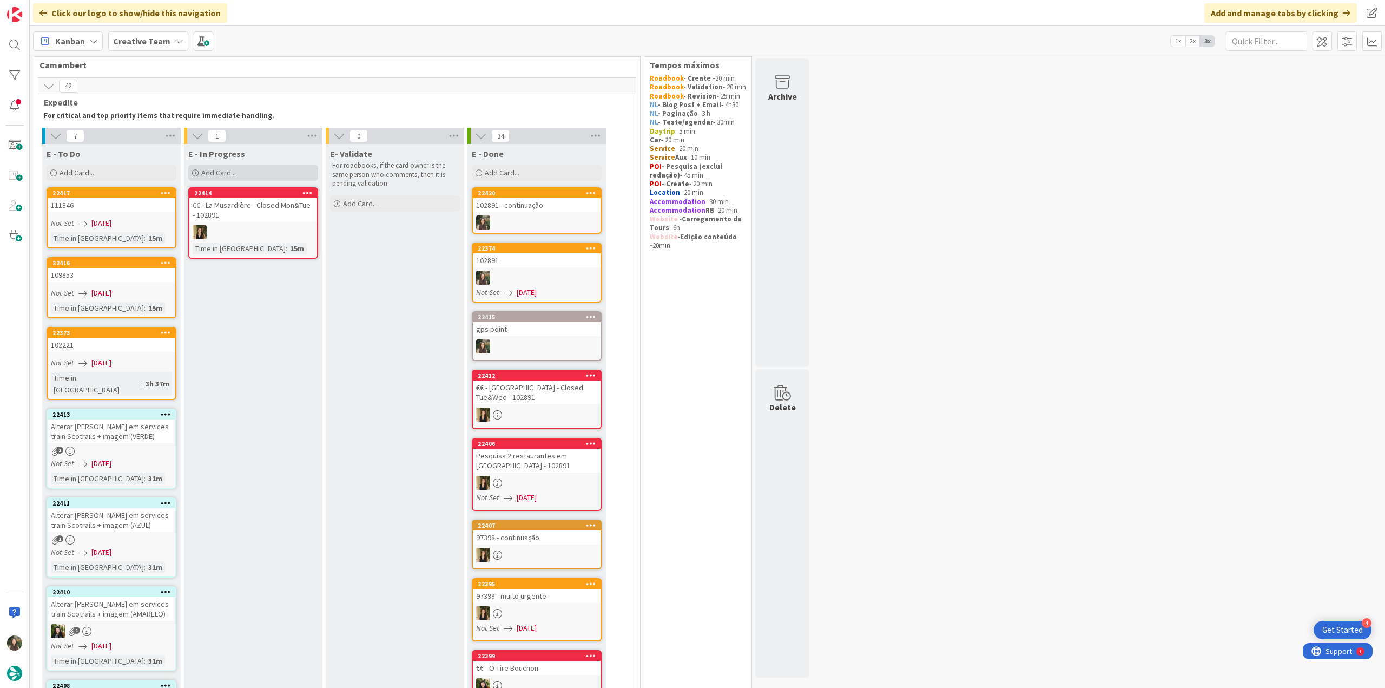
click at [239, 174] on div "Add Card..." at bounding box center [253, 173] width 130 height 16
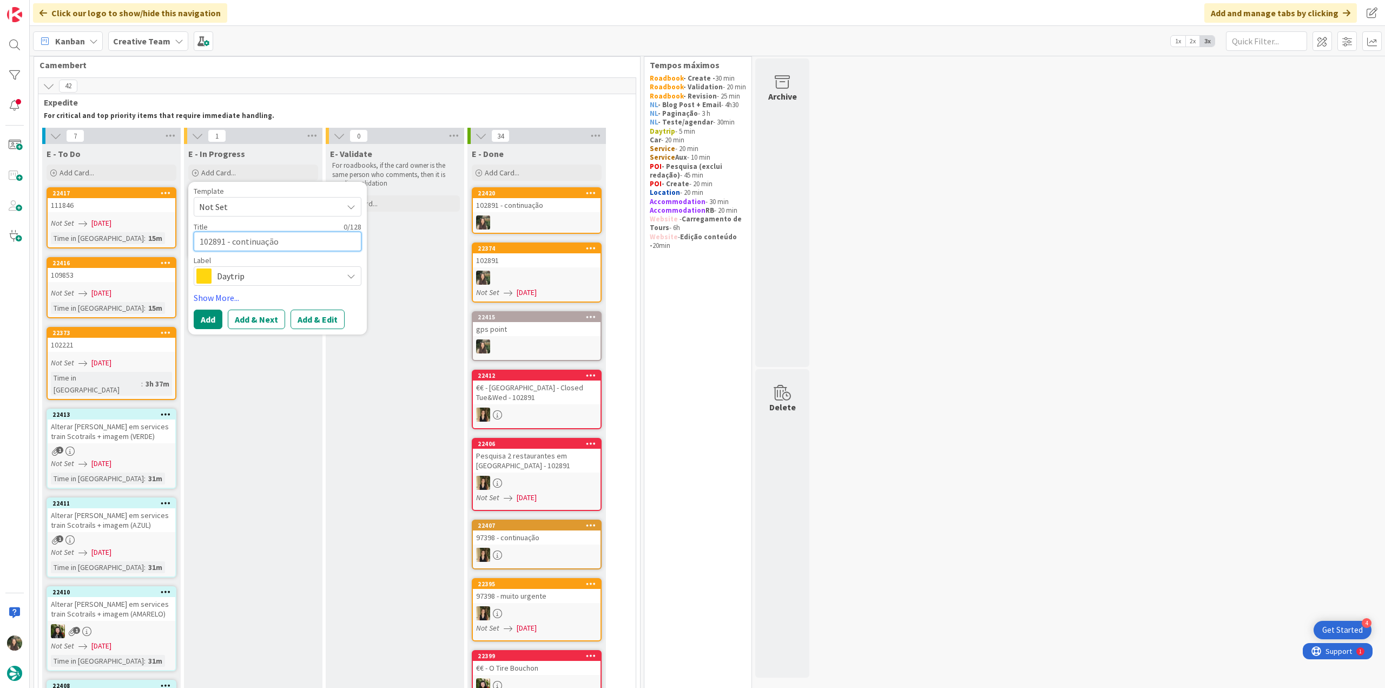
scroll to position [37, 0]
paste textarea "102891"
type textarea "102891"
type textarea "x"
type textarea "102891"
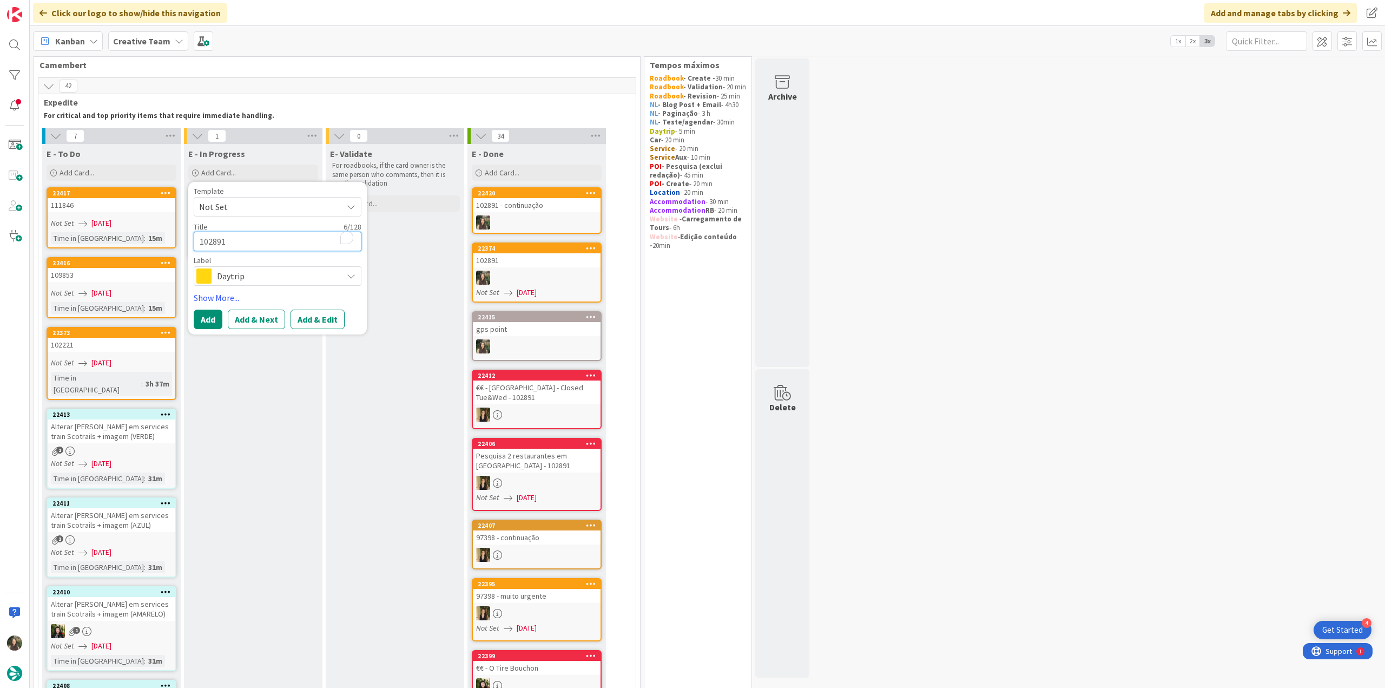
type textarea "x"
type textarea "102891 -"
type textarea "x"
type textarea "102891 -"
type textarea "x"
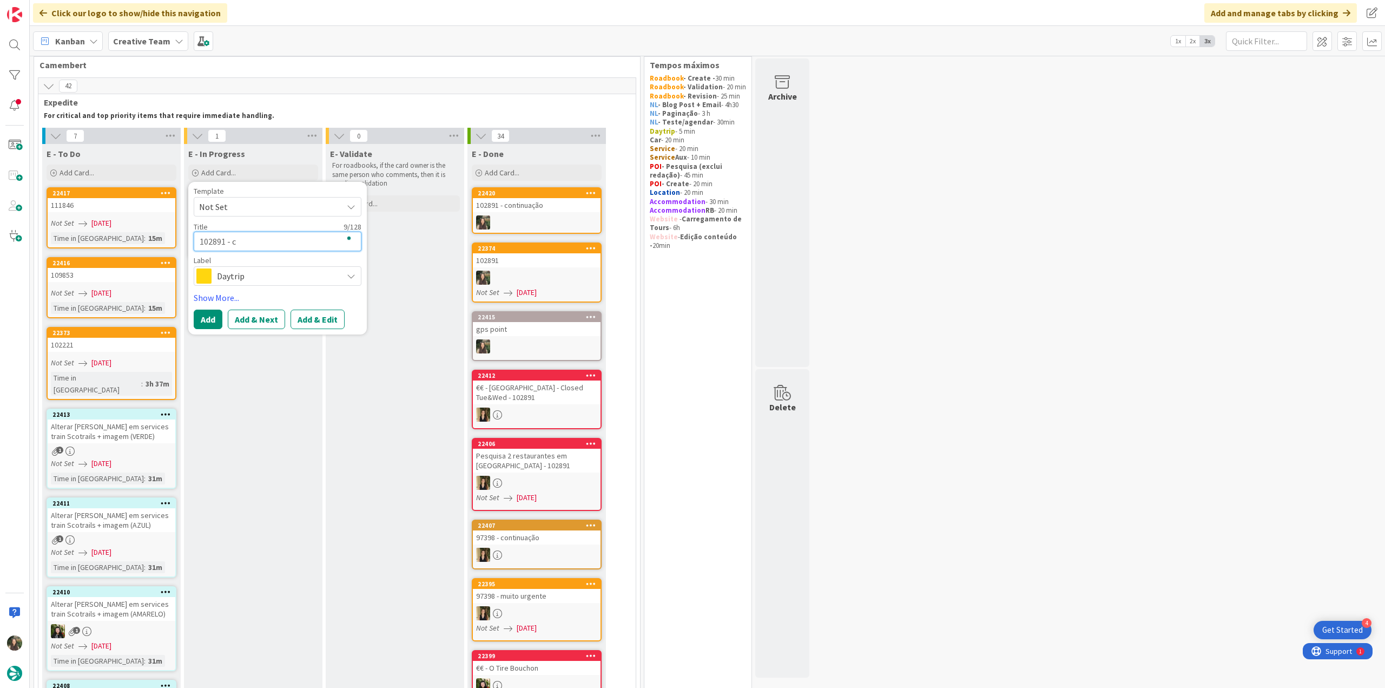
type textarea "102891 - cx"
type textarea "x"
type textarea "102891 - cxo"
type textarea "x"
type textarea "102891 - cxon"
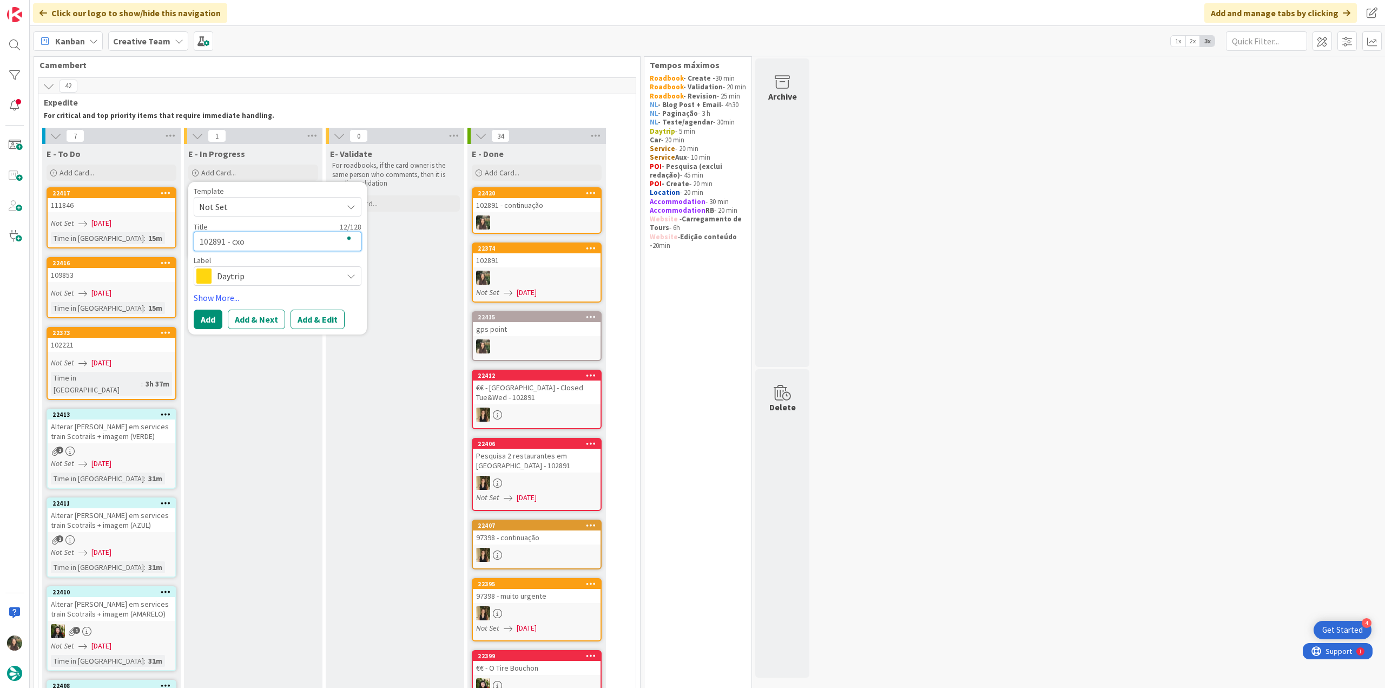
type textarea "x"
type textarea "102891 - cxont"
type textarea "x"
type textarea "102891 - cxonti"
type textarea "x"
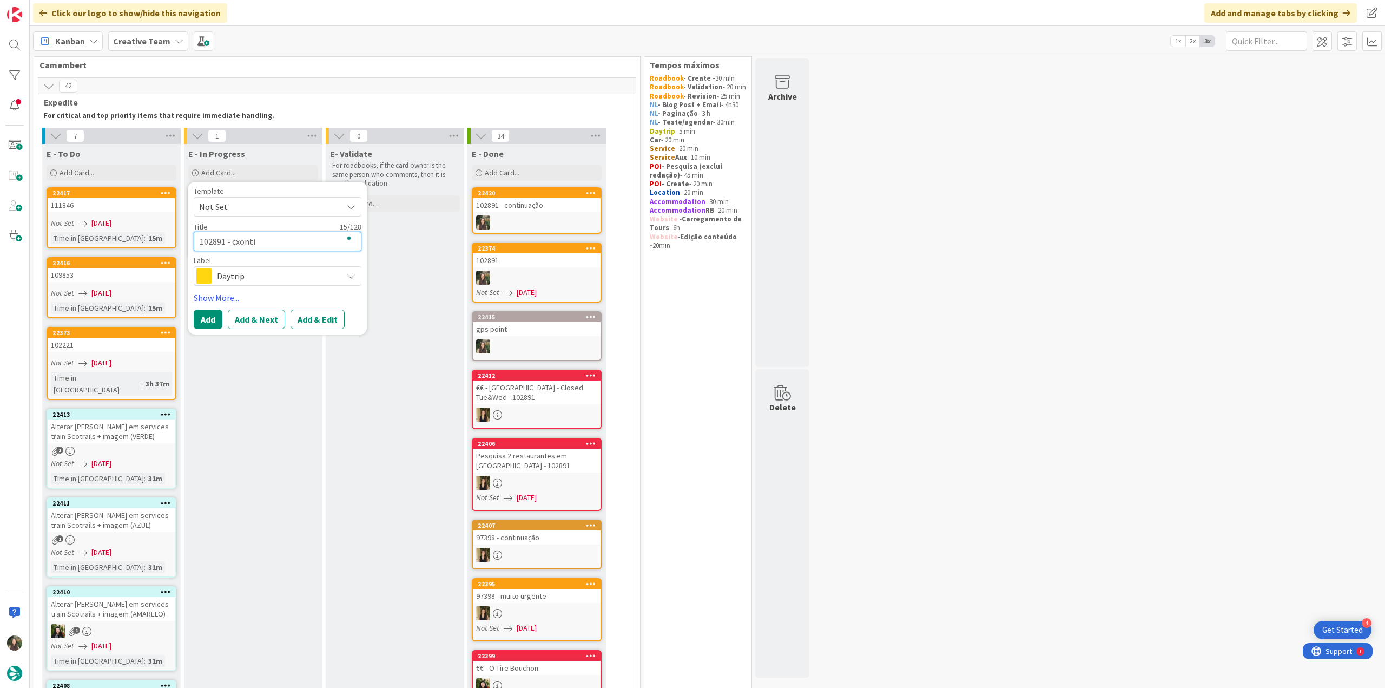
type textarea "102891 - cxontia"
type textarea "x"
type textarea "102891 - cxonti"
type textarea "x"
type textarea "102891 - cxont"
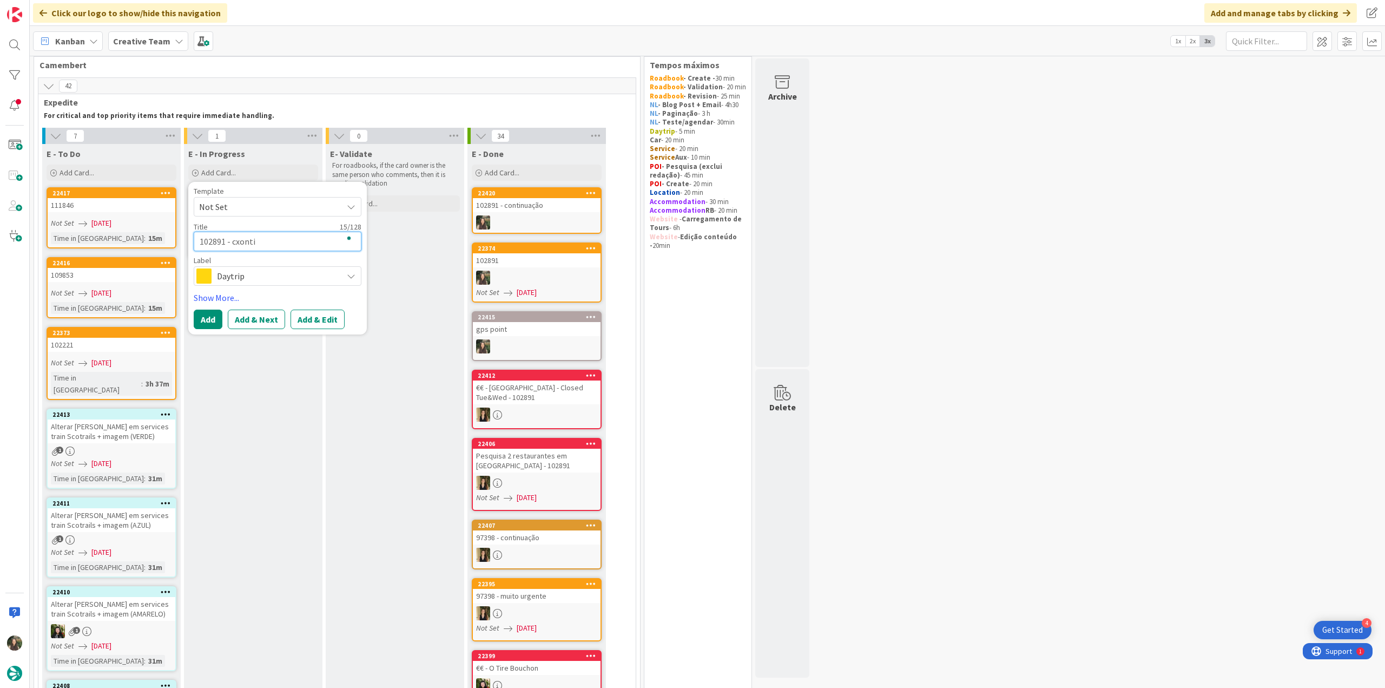
type textarea "x"
type textarea "102891 - cxon"
type textarea "x"
type textarea "102891 - cxo"
type textarea "x"
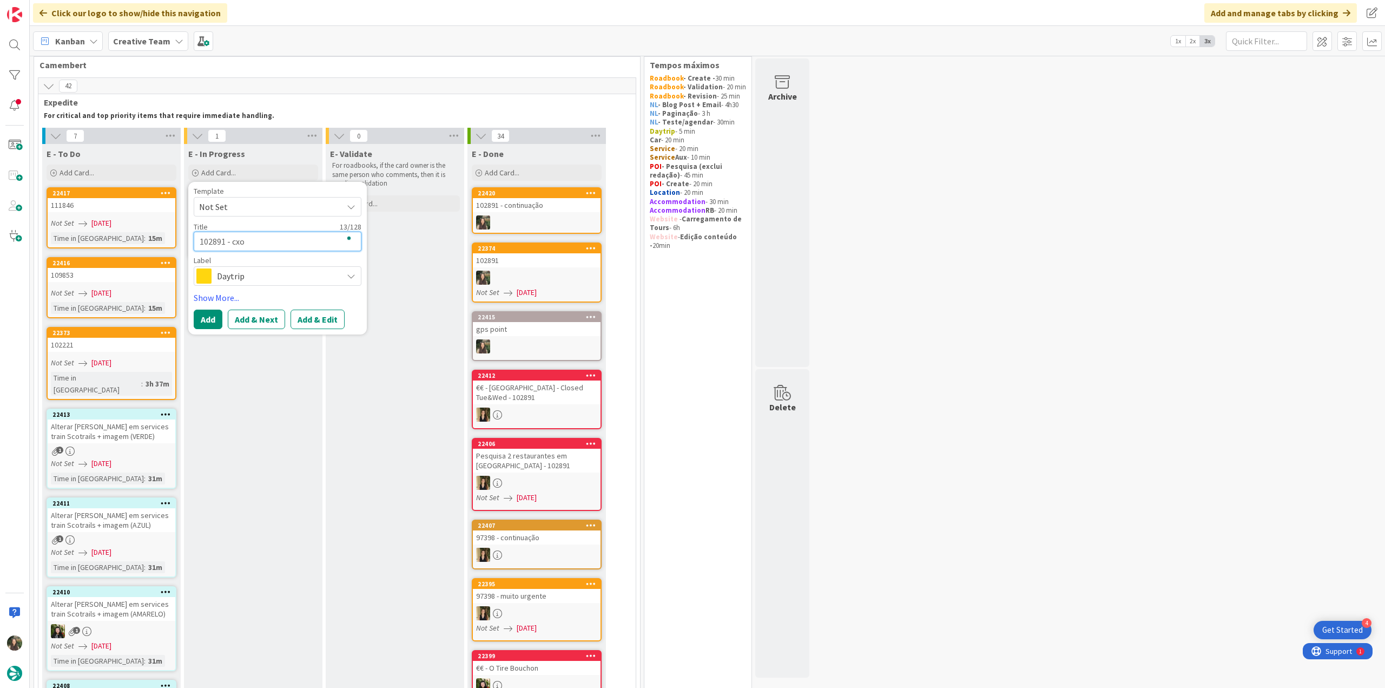
type textarea "102891 - cx"
type textarea "x"
type textarea "102891 - c"
type textarea "x"
type textarea "102891 - co"
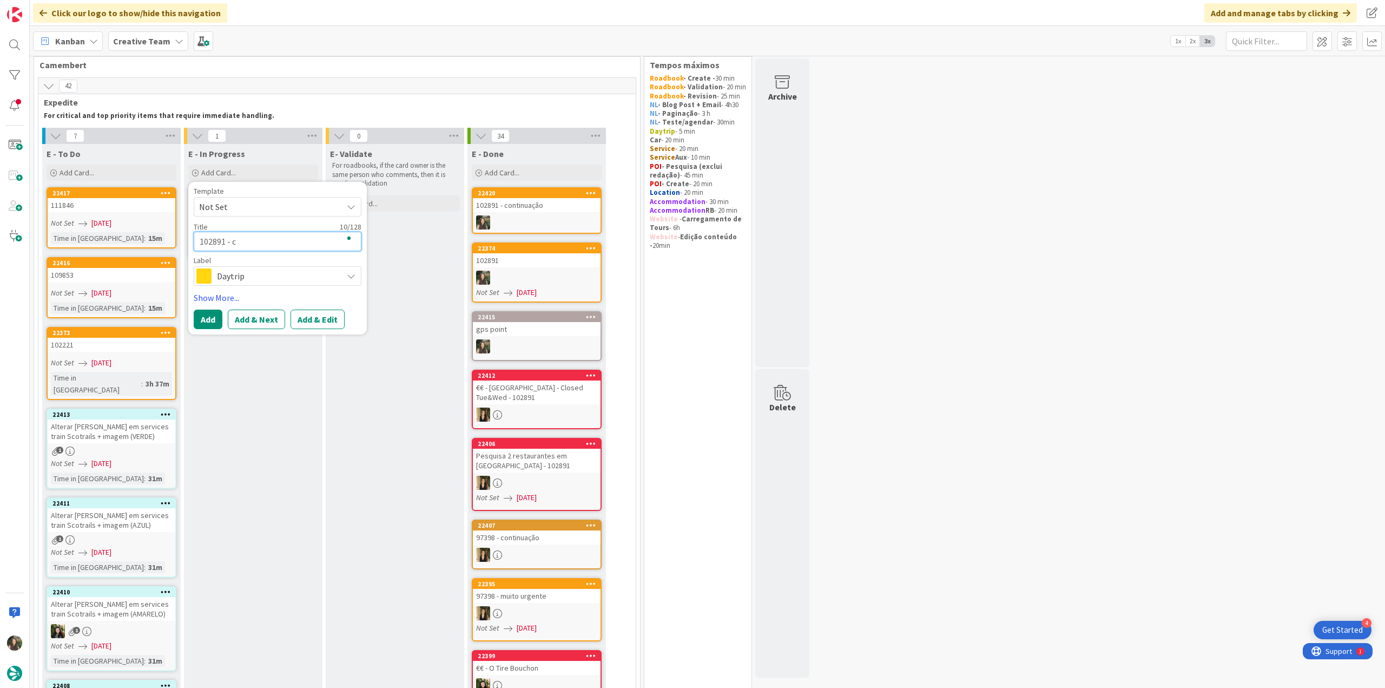
type textarea "x"
type textarea "102891 - con"
type textarea "x"
type textarea "102891 - [PERSON_NAME]"
type textarea "x"
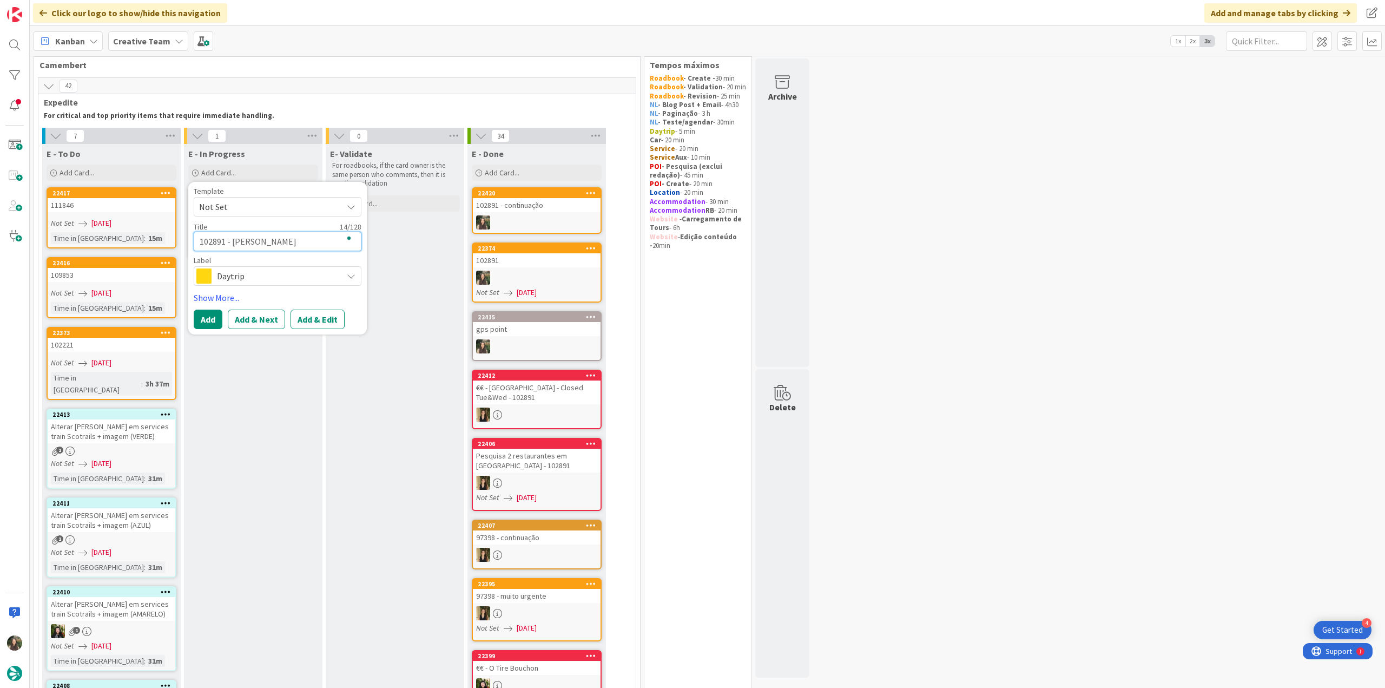
type textarea "102891 - contin"
type textarea "x"
type textarea "102891 - [PERSON_NAME]"
type textarea "x"
type textarea "102891 - contin"
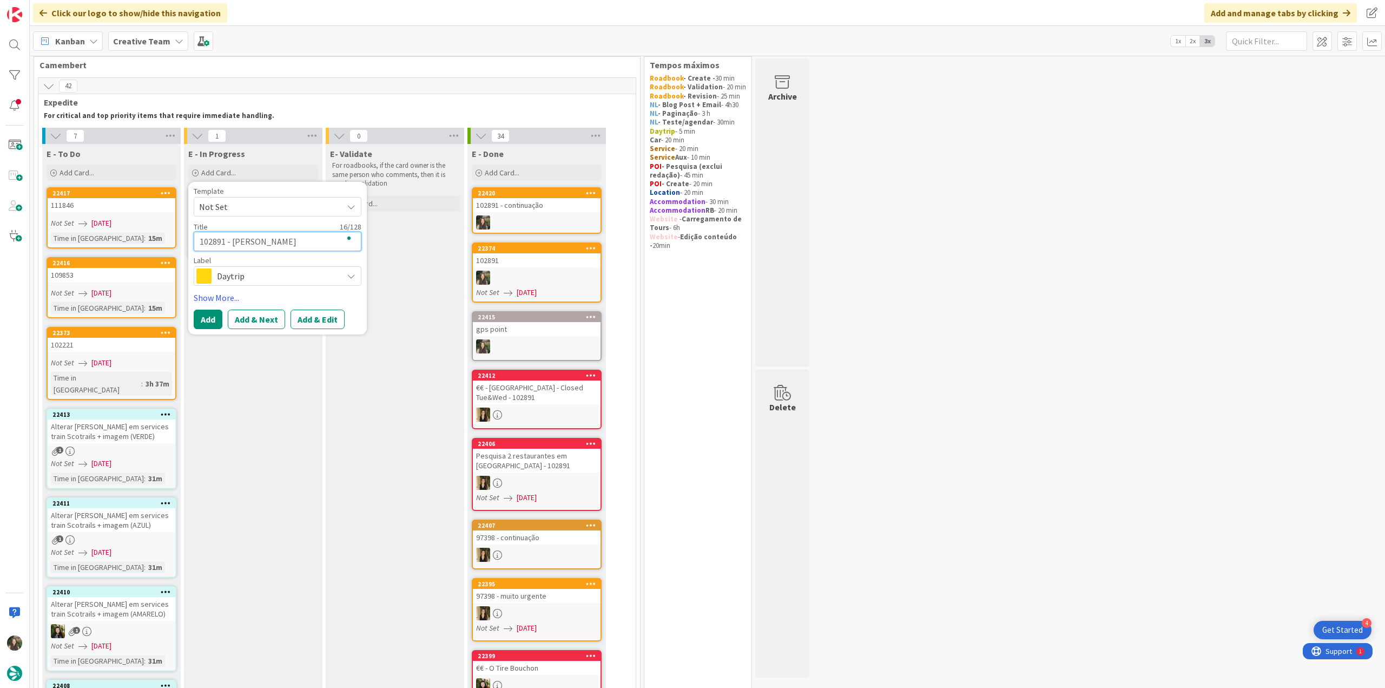
type textarea "x"
type textarea "102891 - continu"
type textarea "x"
type textarea "102891 - continua"
type textarea "x"
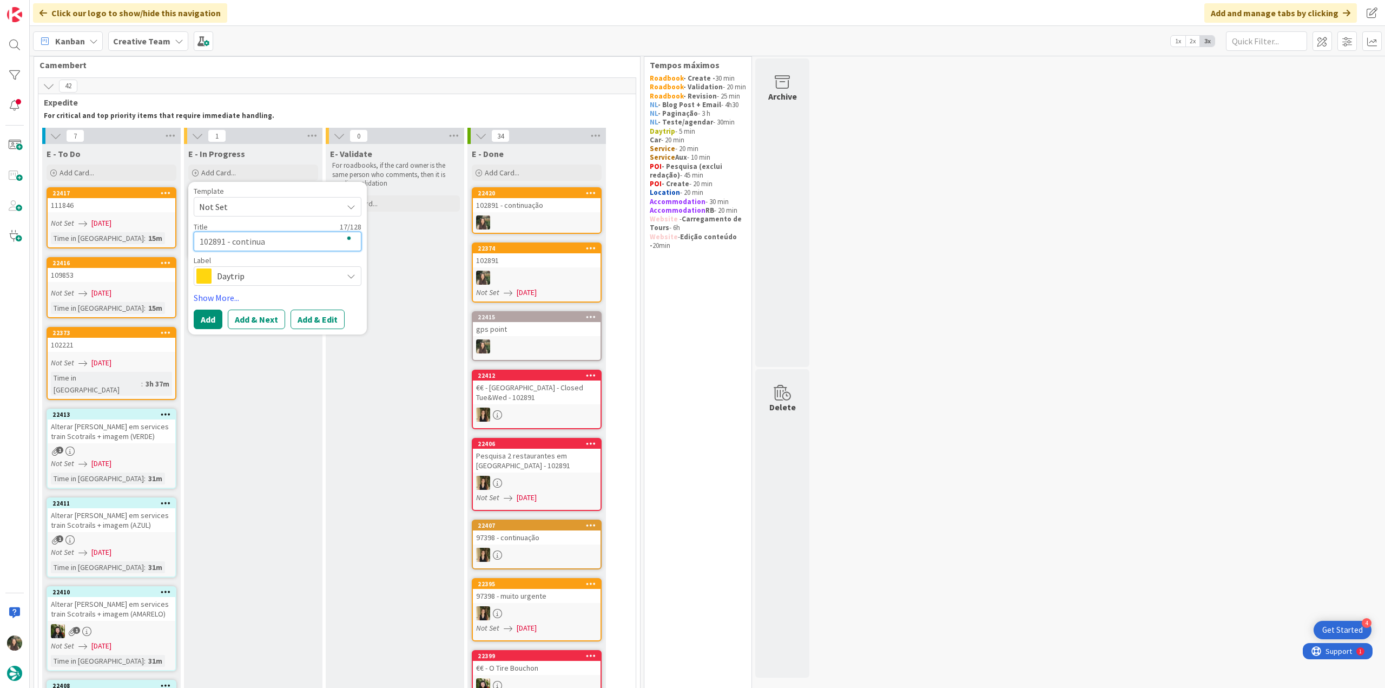
type textarea "102891 - continuaç"
type textarea "x"
type textarea "102891 - continuaçã"
type textarea "x"
type textarea "102891 - continuação"
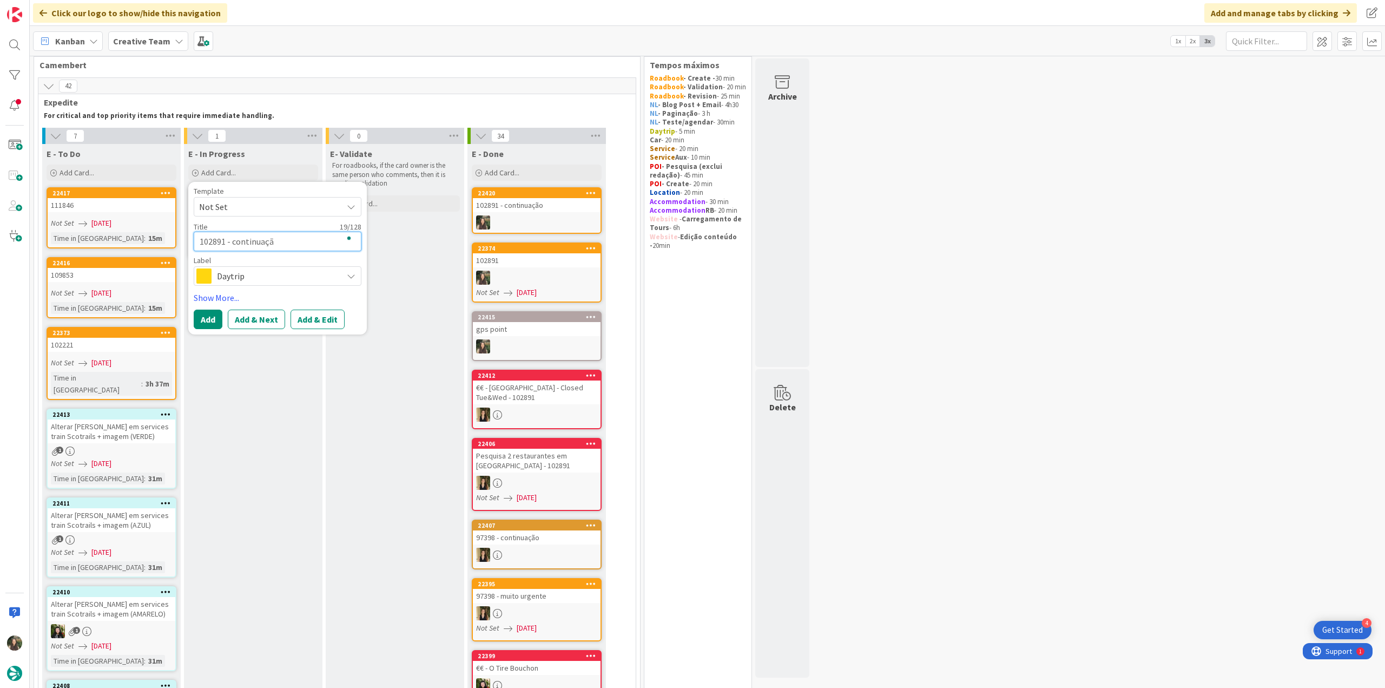
type textarea "x"
type textarea "102891 - continuação"
click at [288, 281] on span "Daytrip" at bounding box center [277, 275] width 120 height 15
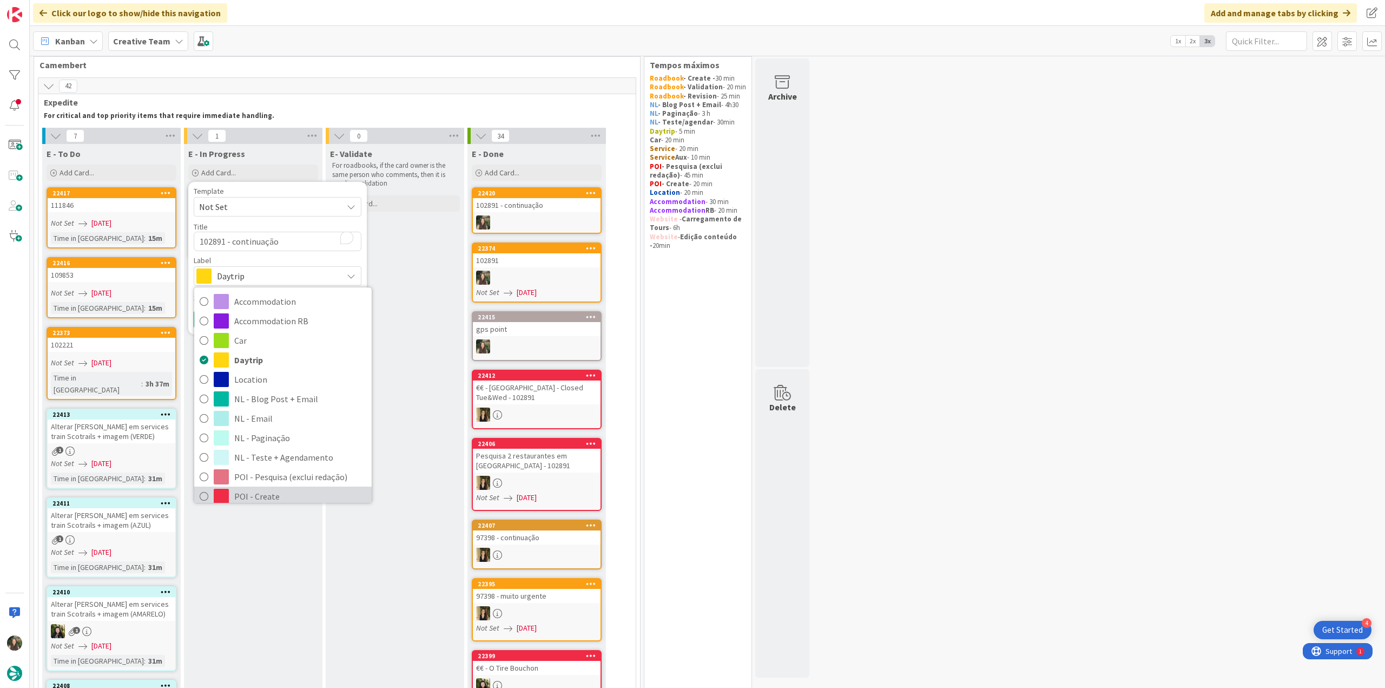
click at [280, 488] on span "POI - Create" at bounding box center [300, 496] width 132 height 16
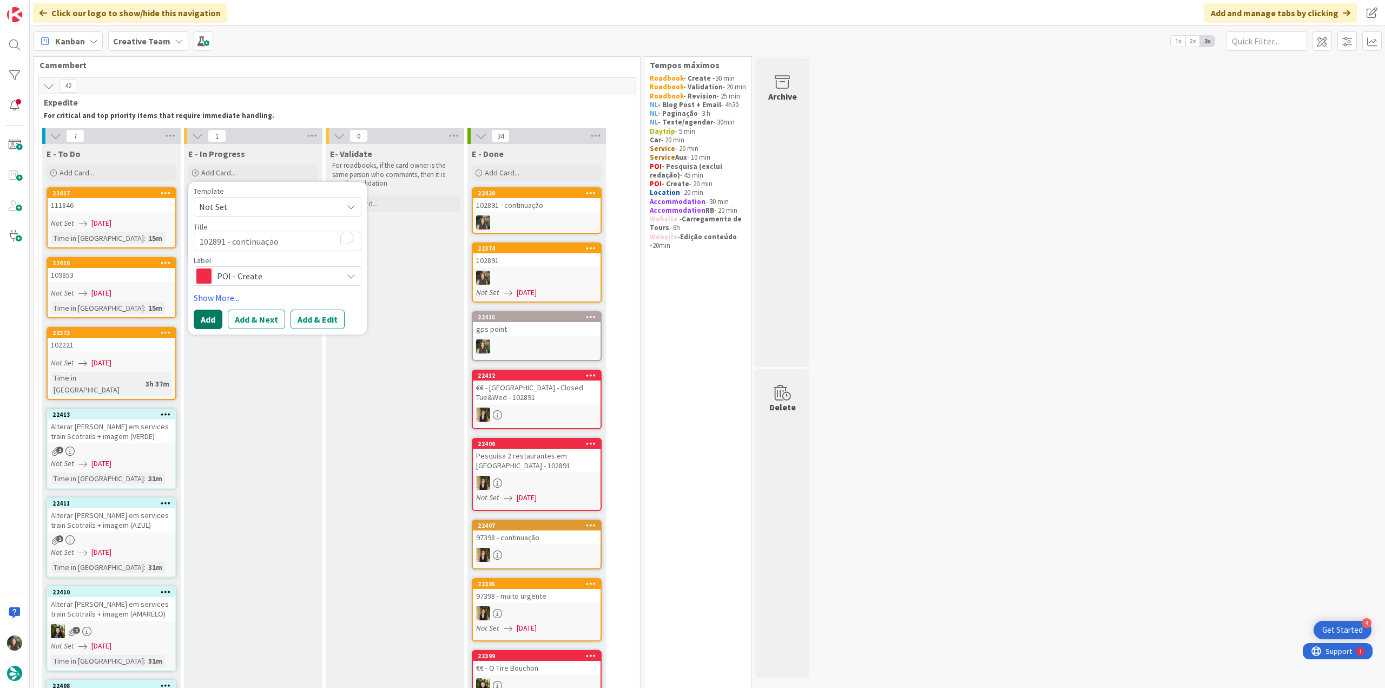
click at [213, 317] on button "Add" at bounding box center [208, 319] width 29 height 19
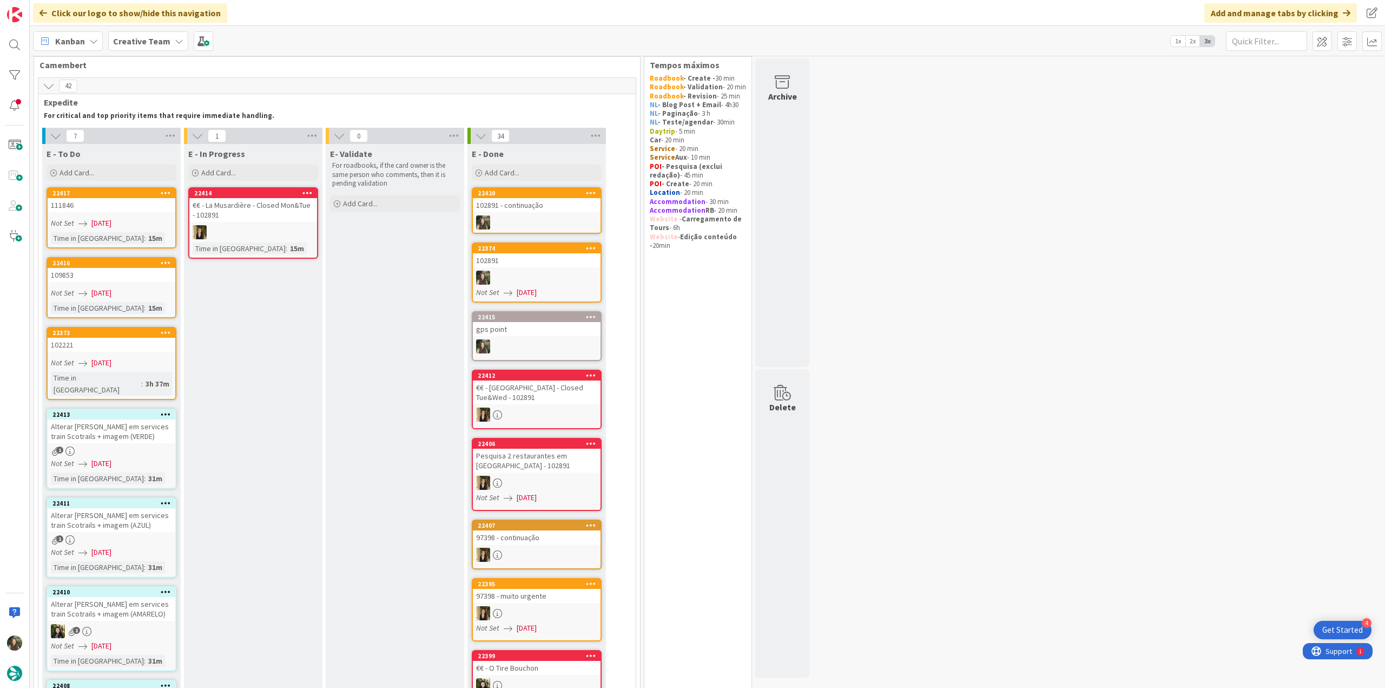
scroll to position [18, 0]
click at [246, 200] on div "102891 - continuação" at bounding box center [253, 205] width 128 height 14
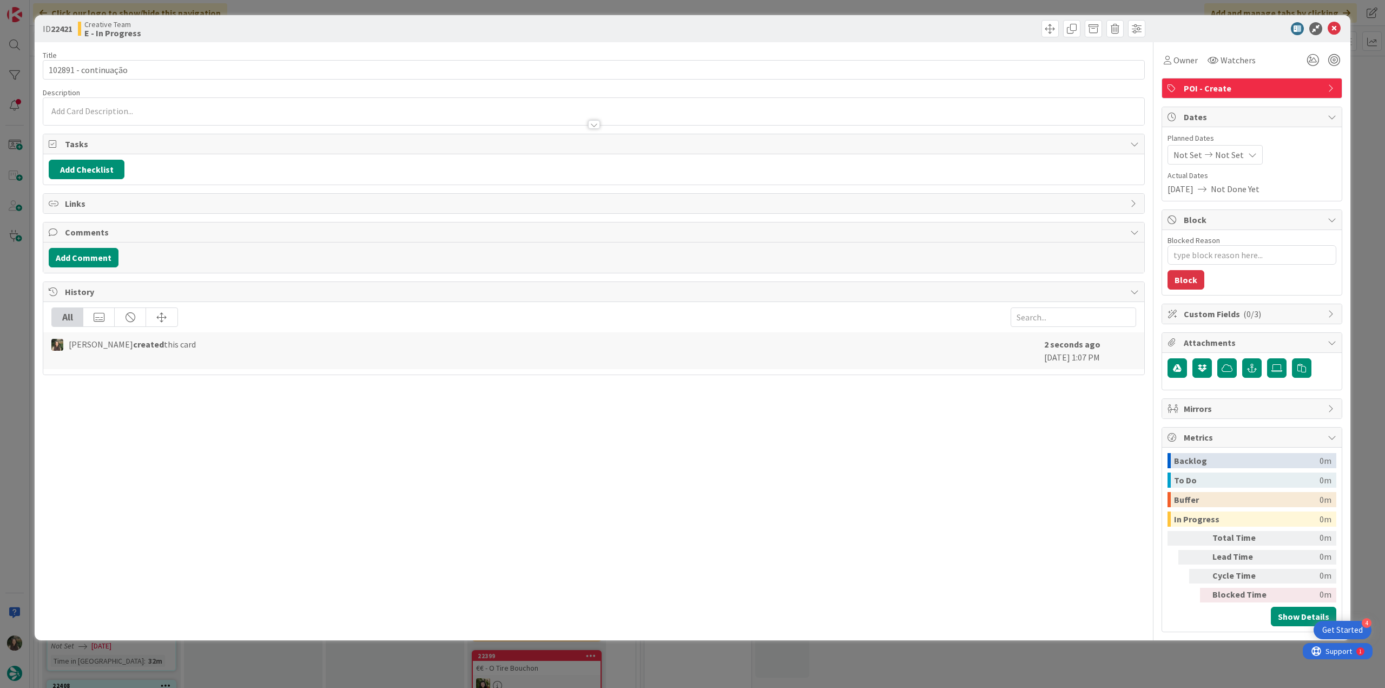
click at [1186, 70] on div "Owner Watchers POI - Create Dates Planned Dates Not Set Not Set Actual Dates [D…" at bounding box center [1252, 337] width 181 height 590
click at [1189, 68] on div "Owner" at bounding box center [1181, 59] width 38 height 19
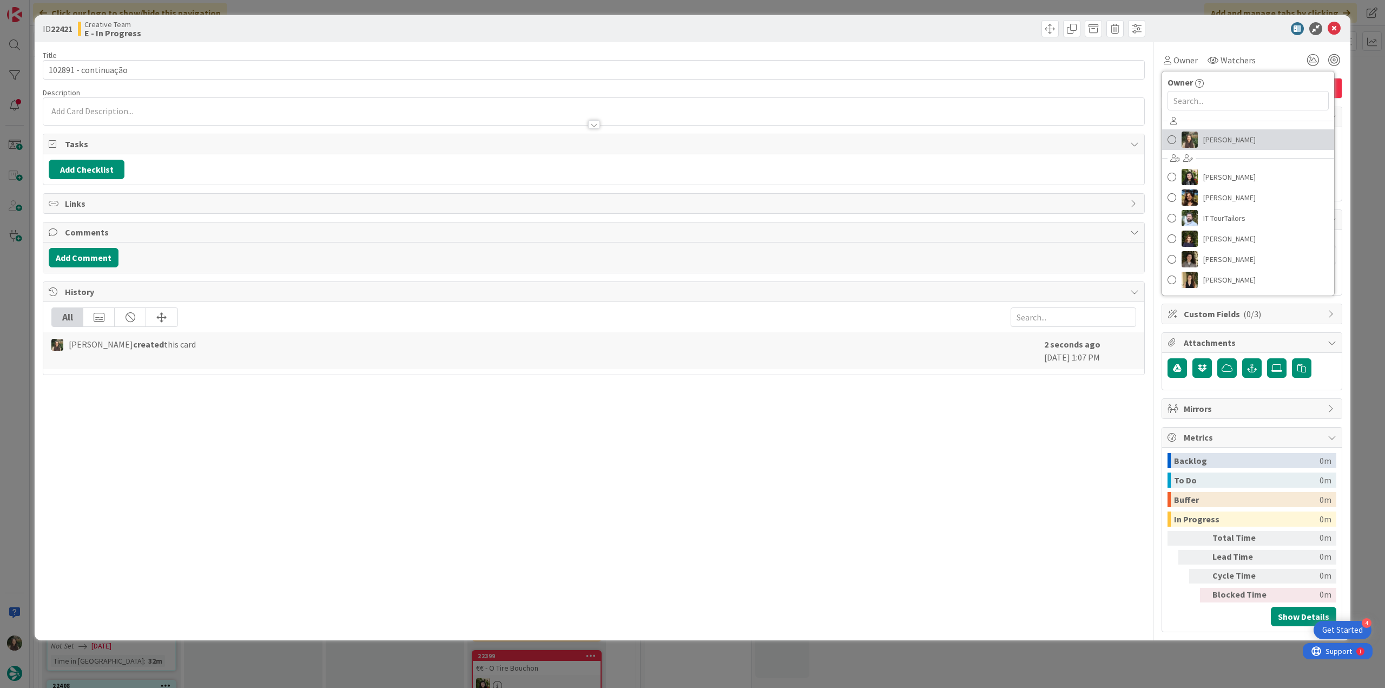
click at [1218, 141] on span "[PERSON_NAME]" at bounding box center [1230, 139] width 52 height 16
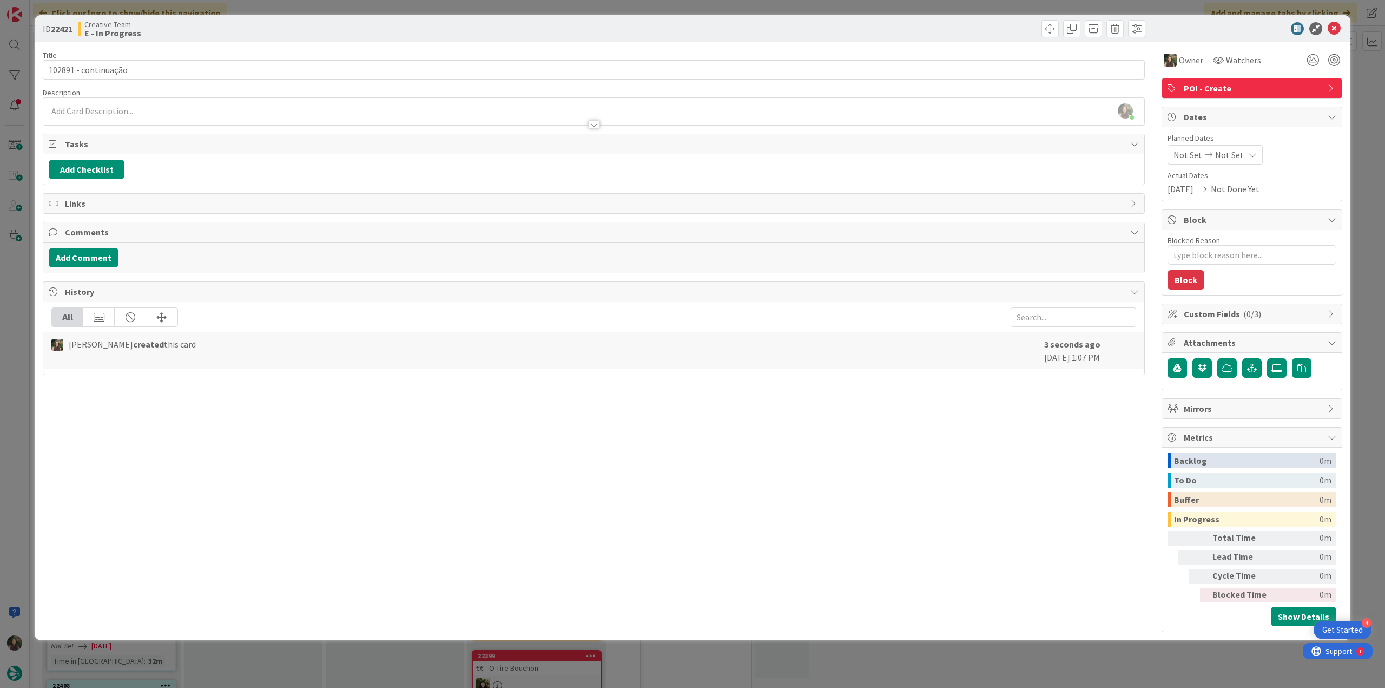
click at [1362, 97] on div "ID 22421 Creative Team E - In Progress Title 20 / 128 102891 - continuação Desc…" at bounding box center [692, 344] width 1385 height 688
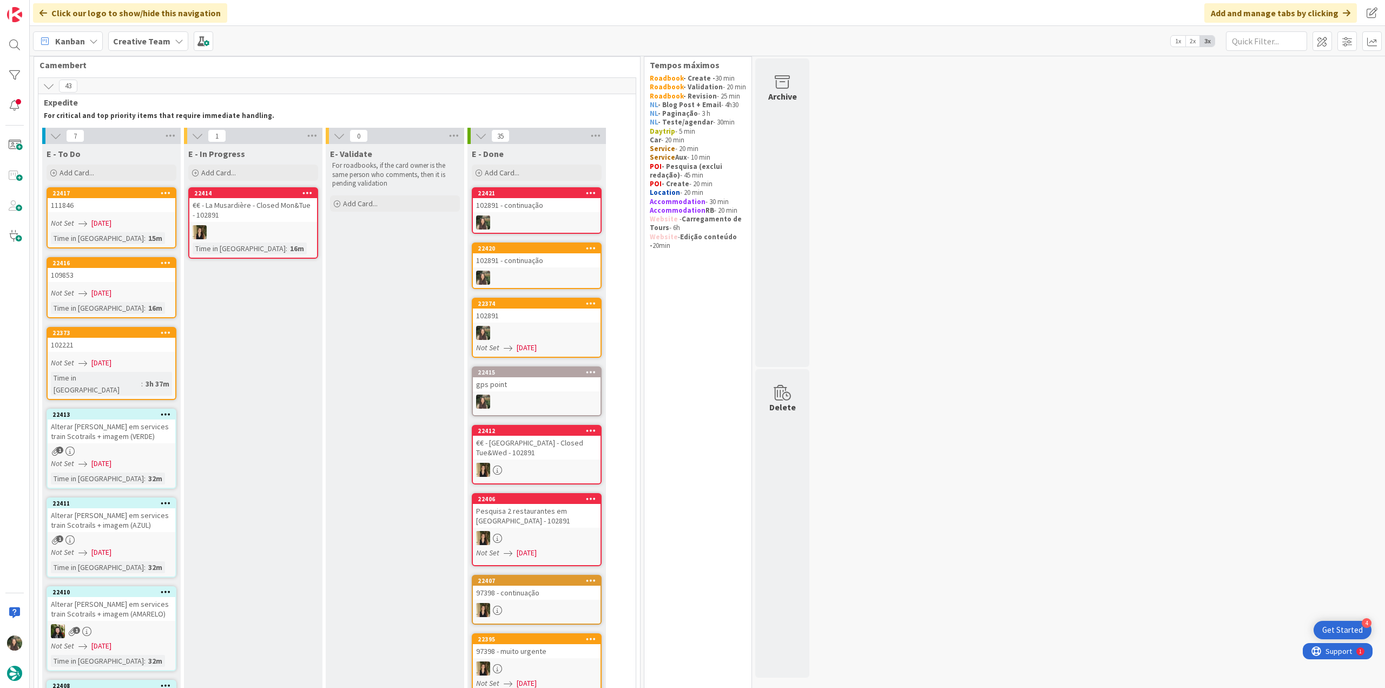
scroll to position [235, 0]
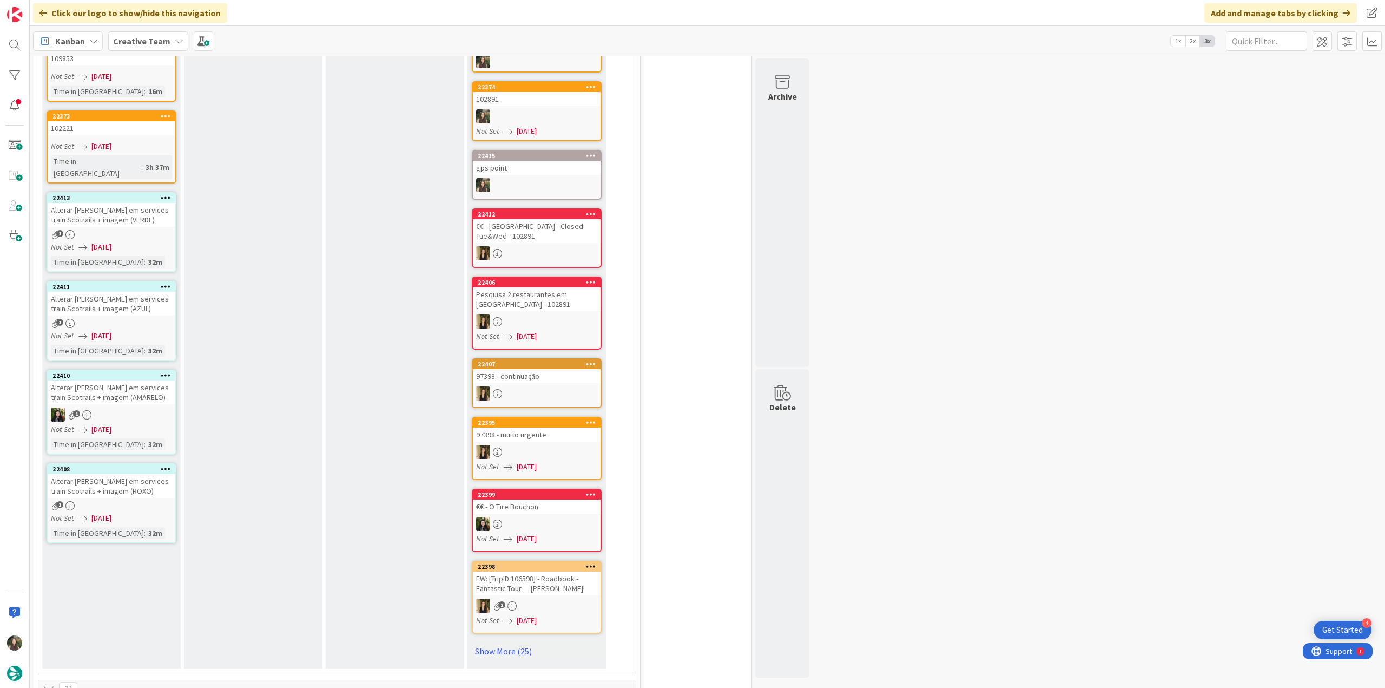
click at [124, 319] on div "1" at bounding box center [112, 323] width 128 height 9
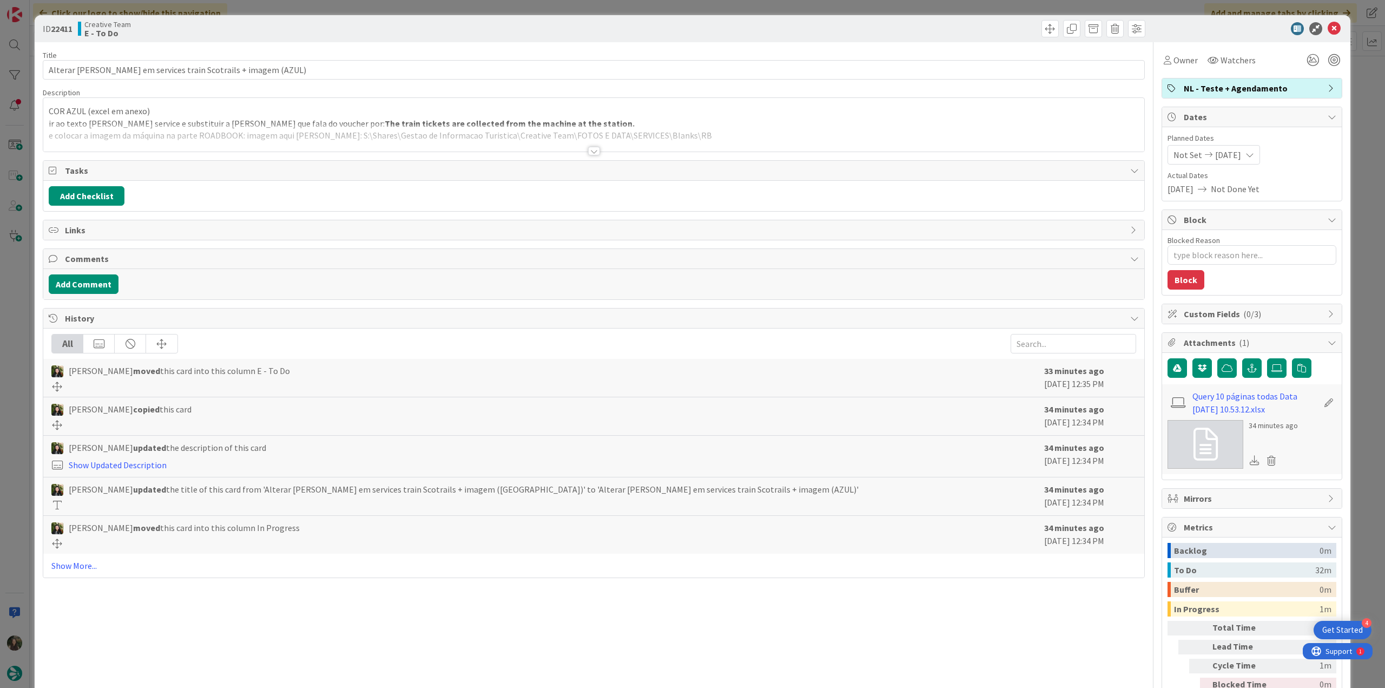
click at [553, 122] on div "COR AZUL (excel em anexo) ir ao texto [PERSON_NAME] service e substituir a [PER…" at bounding box center [593, 127] width 1101 height 49
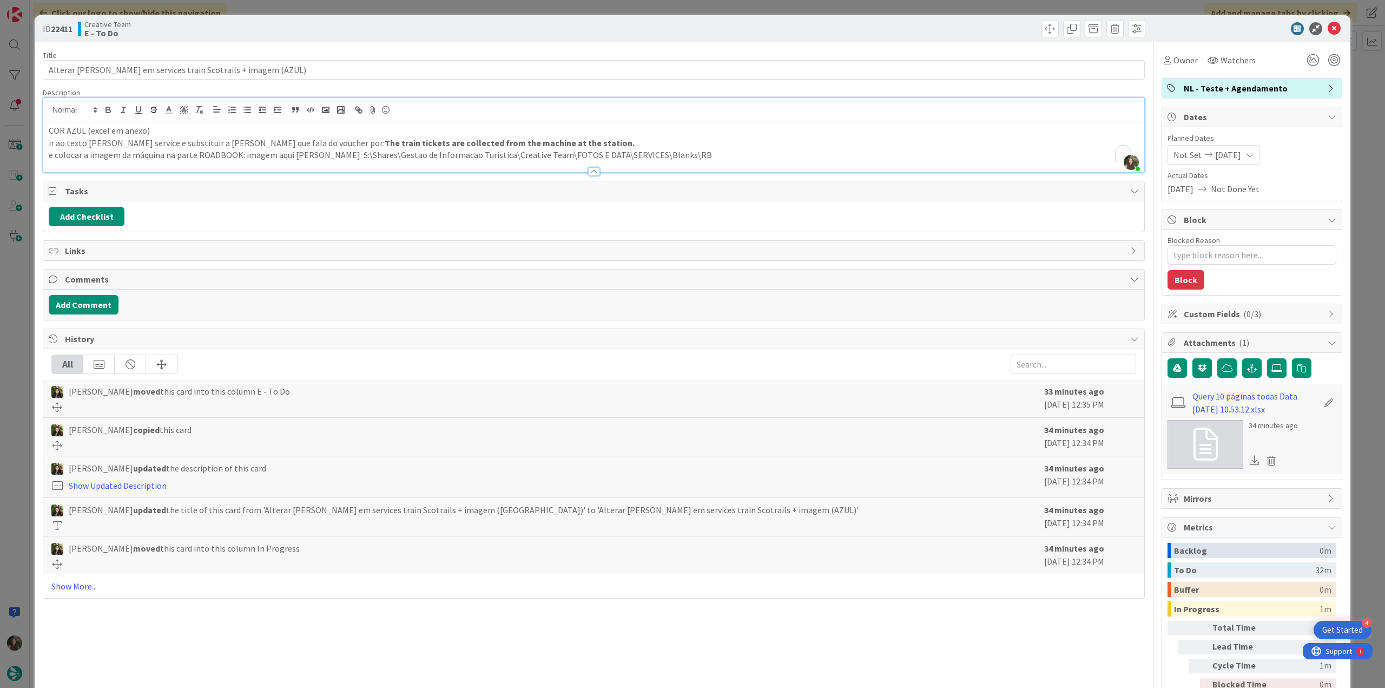
scroll to position [235, 0]
click at [1215, 399] on link "Query 10 páginas todas Data [DATE] 10.53.12.xlsx" at bounding box center [1256, 403] width 126 height 26
click at [11, 314] on div "ID 22411 Creative Team E - To Do Title 60 / 128 Alterar [PERSON_NAME] em servic…" at bounding box center [692, 344] width 1385 height 688
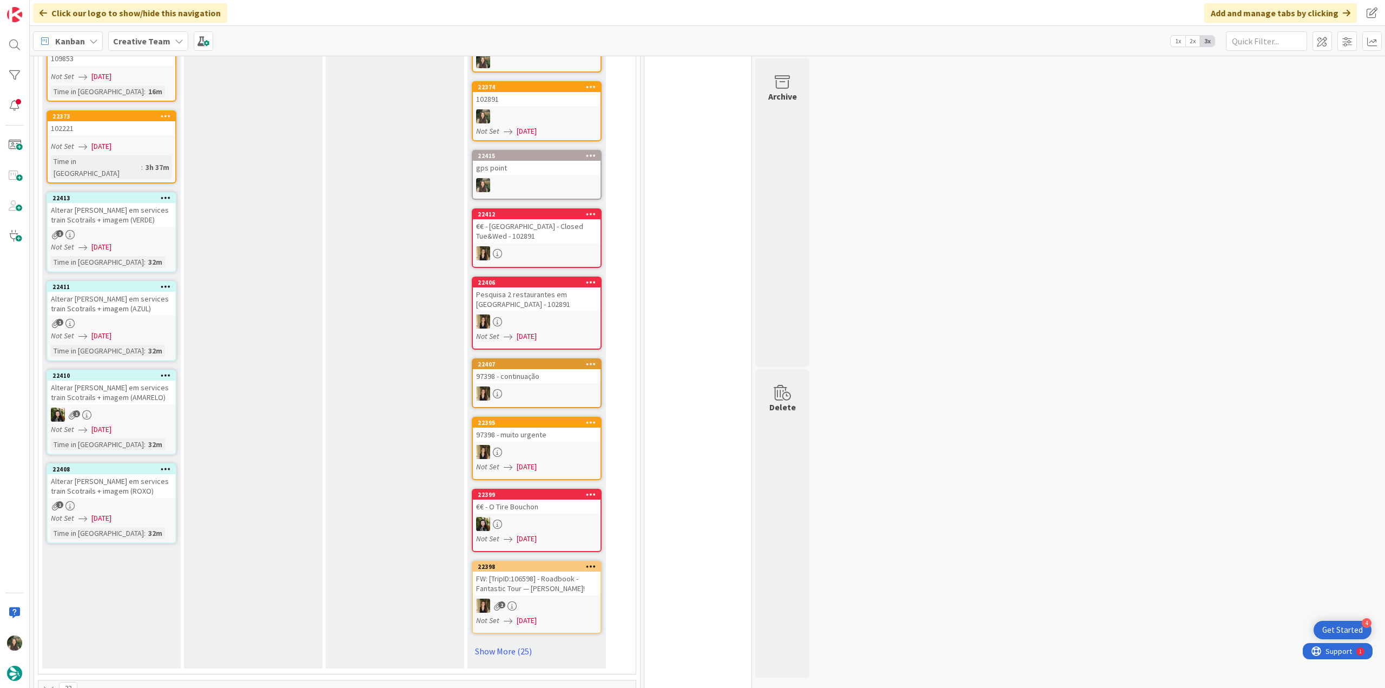
click at [152, 304] on link "22411 Alterar [PERSON_NAME] em services train Scotrails + imagem (AZUL) 1 Not S…" at bounding box center [112, 321] width 130 height 80
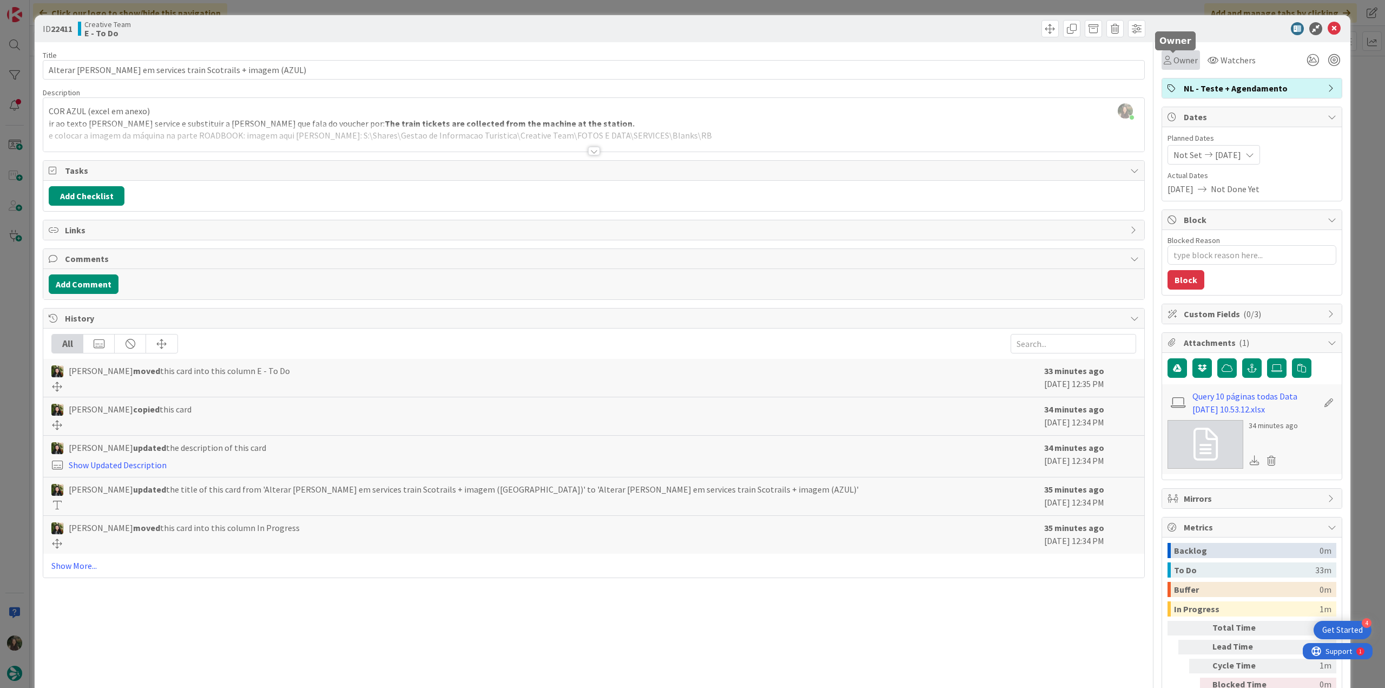
click at [1174, 63] on span "Owner" at bounding box center [1186, 60] width 24 height 13
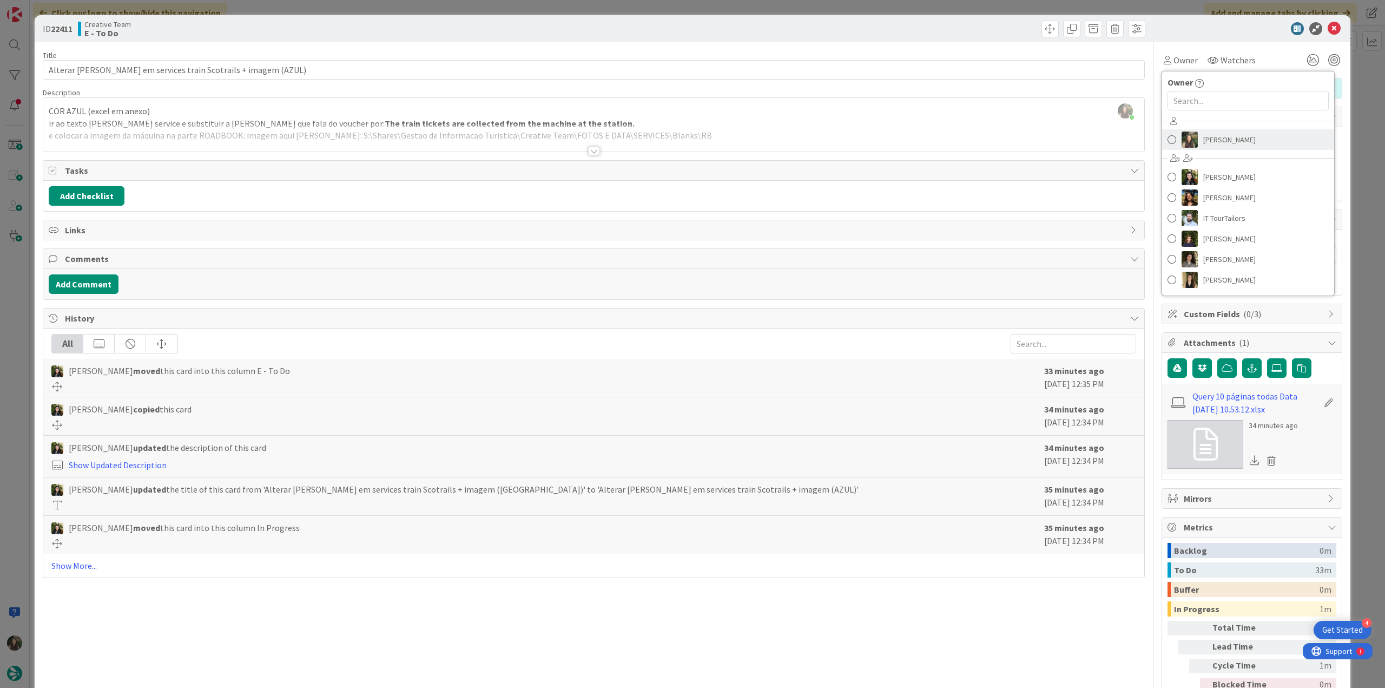
click at [1214, 140] on span "[PERSON_NAME]" at bounding box center [1230, 139] width 52 height 16
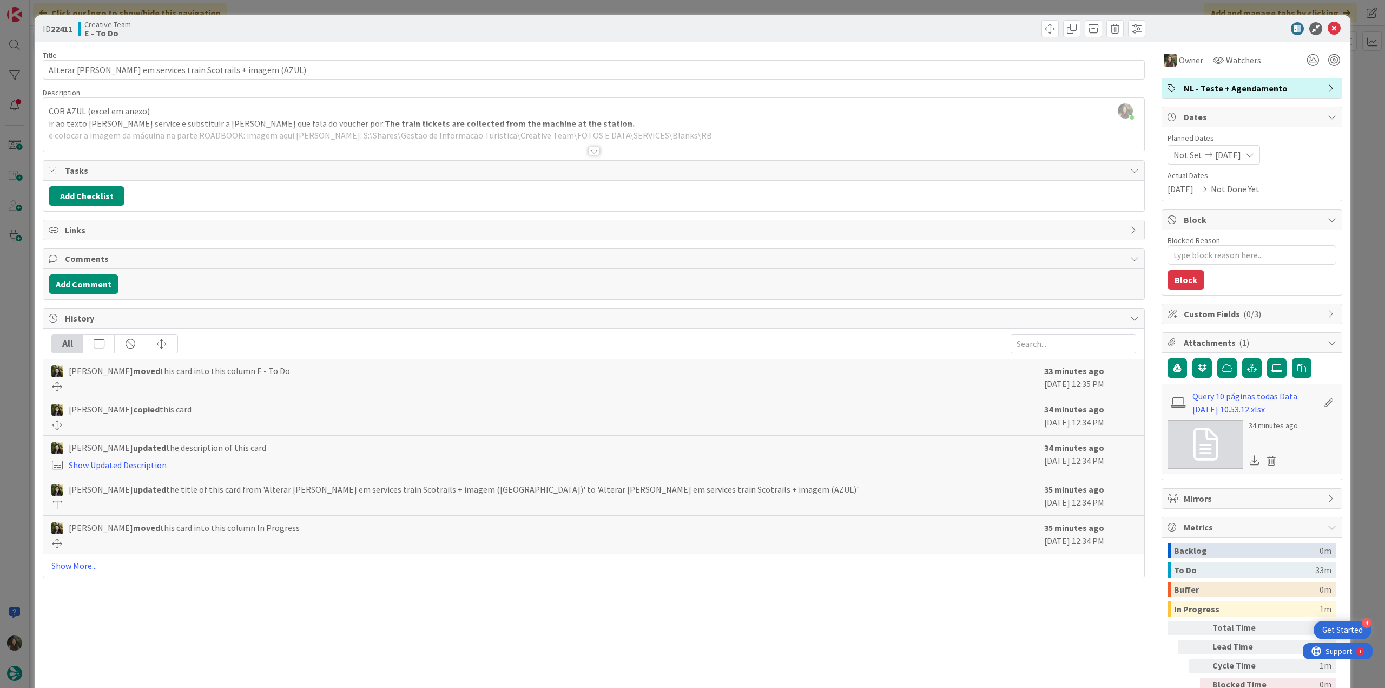
click at [1354, 88] on div "ID 22411 Creative Team E - To Do Title 60 / 128 Alterar [PERSON_NAME] em servic…" at bounding box center [692, 344] width 1385 height 688
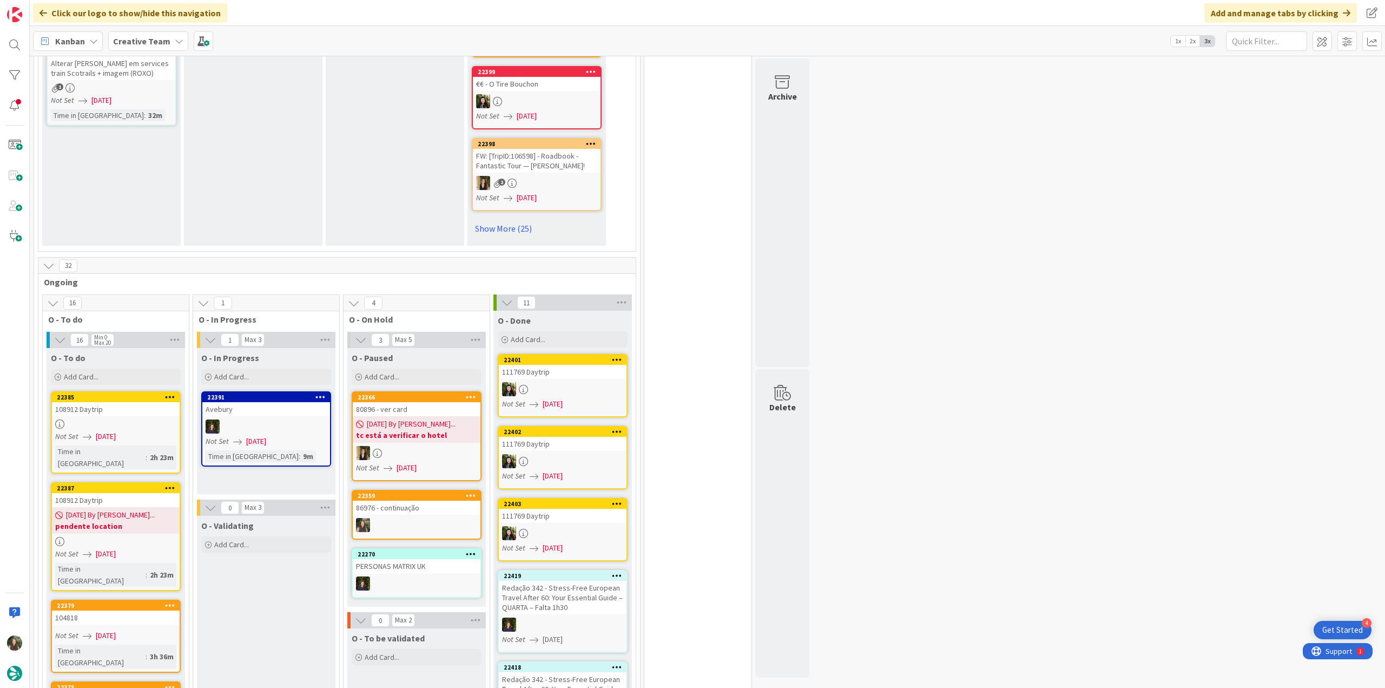
scroll to position [758, 0]
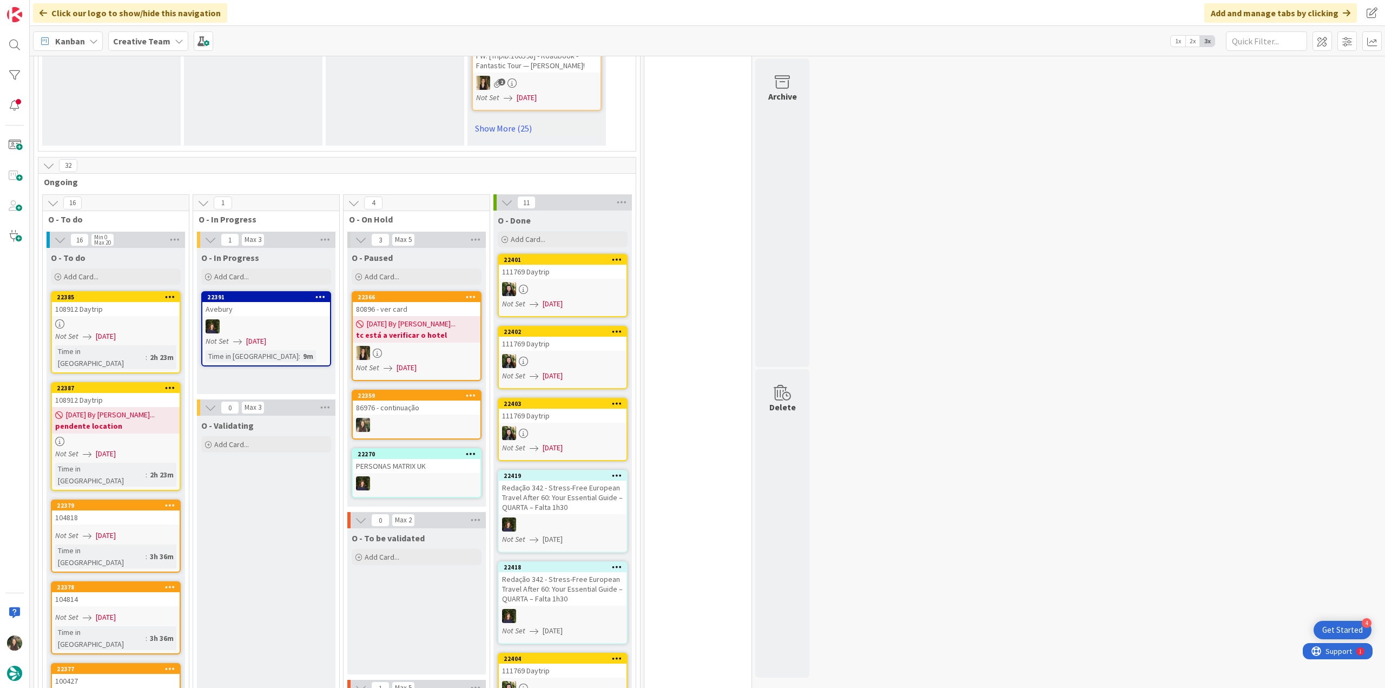
click at [466, 425] on div at bounding box center [417, 425] width 128 height 14
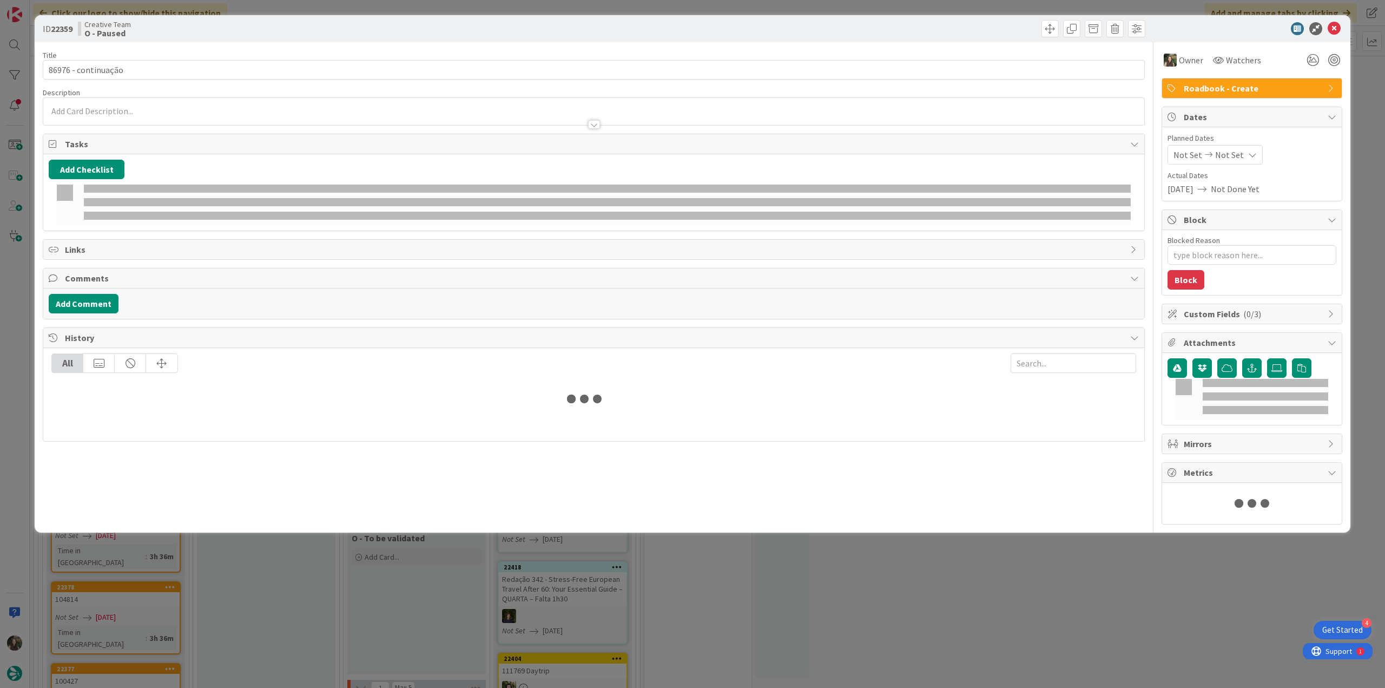
type textarea "x"
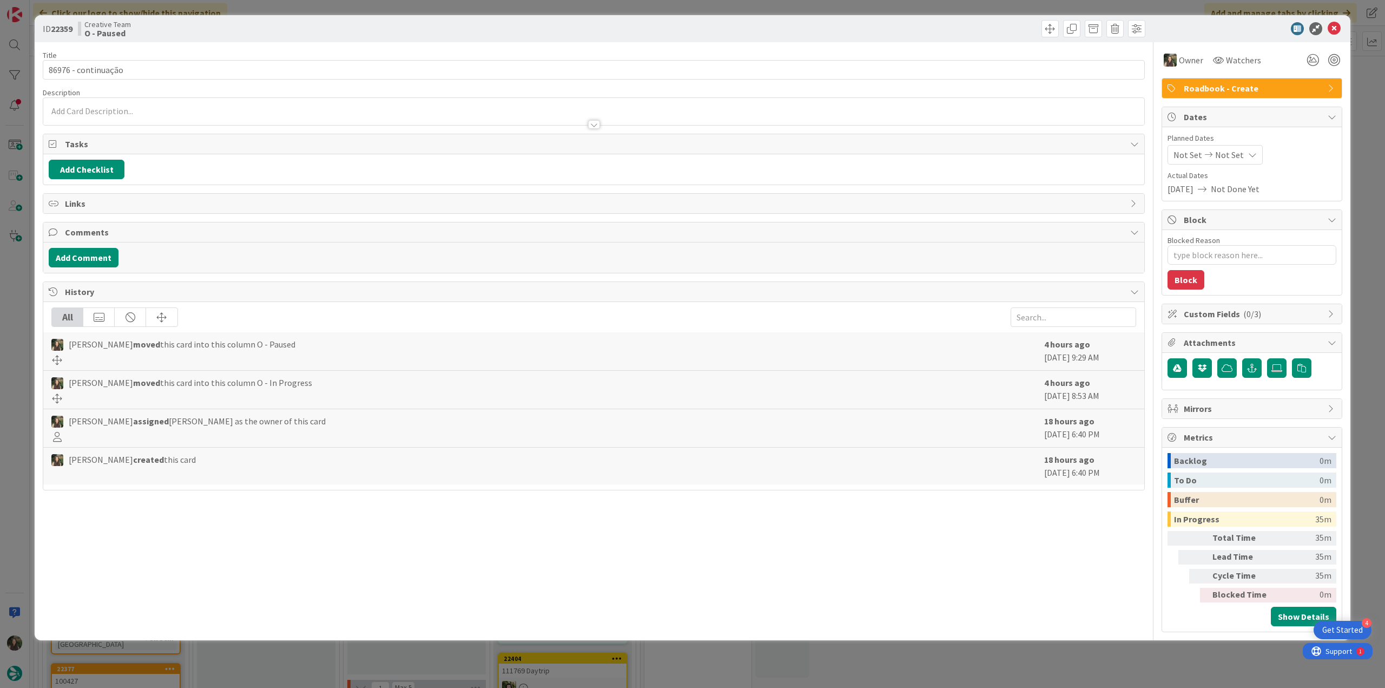
click at [1072, 659] on div "ID 22359 Creative Team O - Paused Title 19 / 128 86976 - continuação Descriptio…" at bounding box center [692, 344] width 1385 height 688
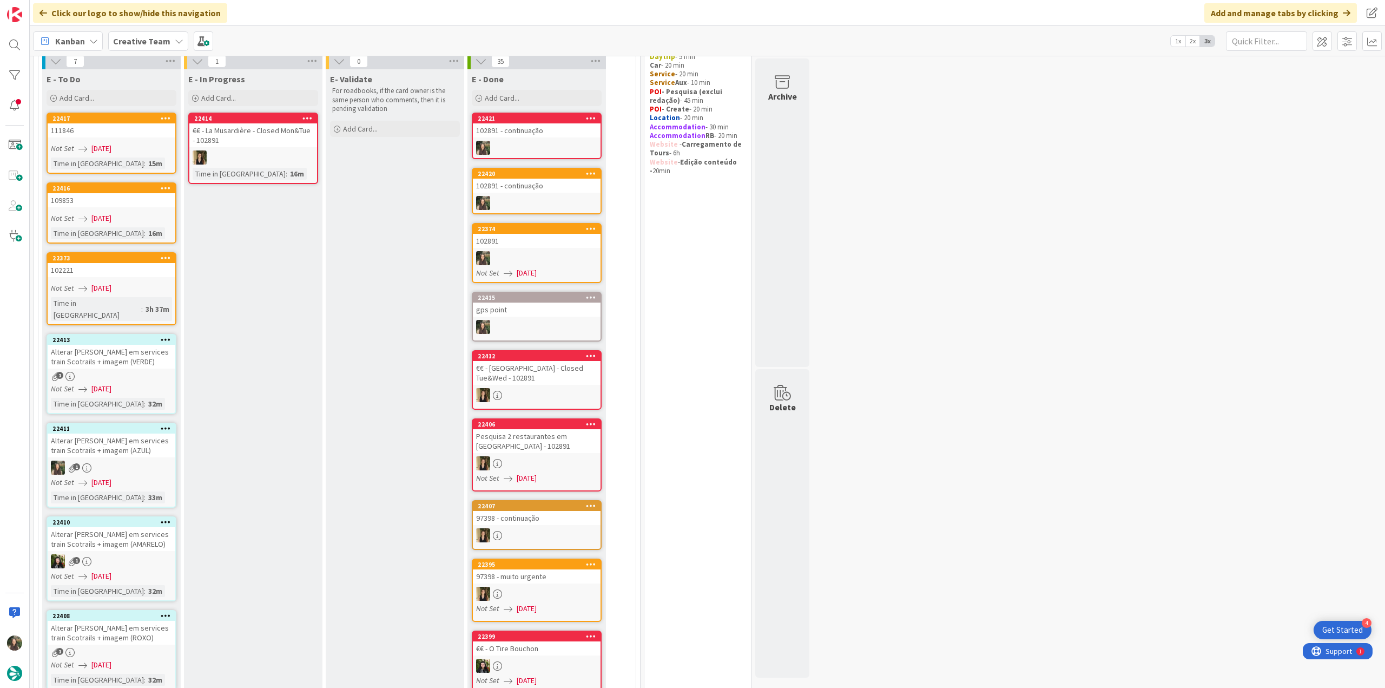
scroll to position [54, 0]
